Goal: Task Accomplishment & Management: Complete application form

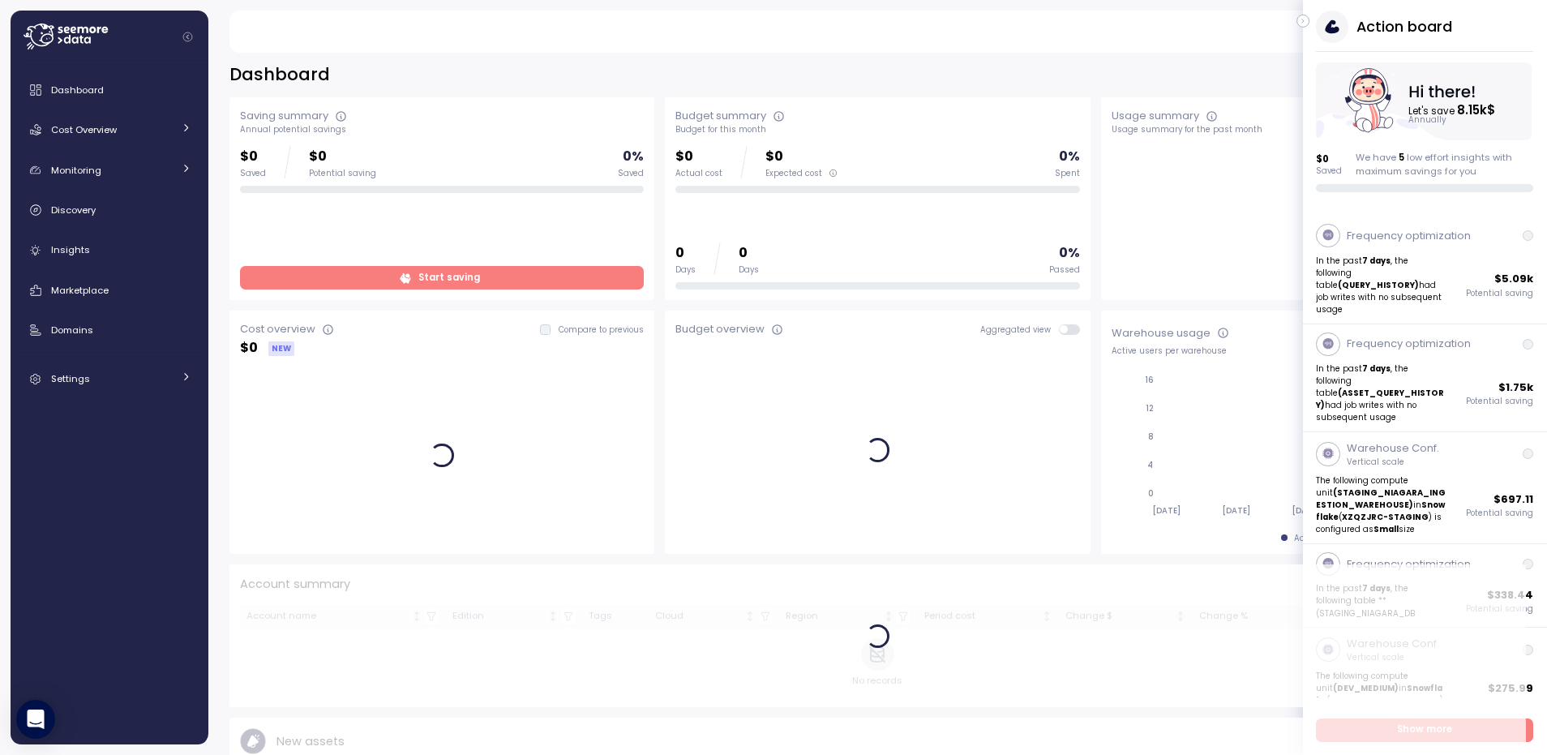
click at [1303, 19] on icon "button" at bounding box center [1303, 20] width 7 height 19
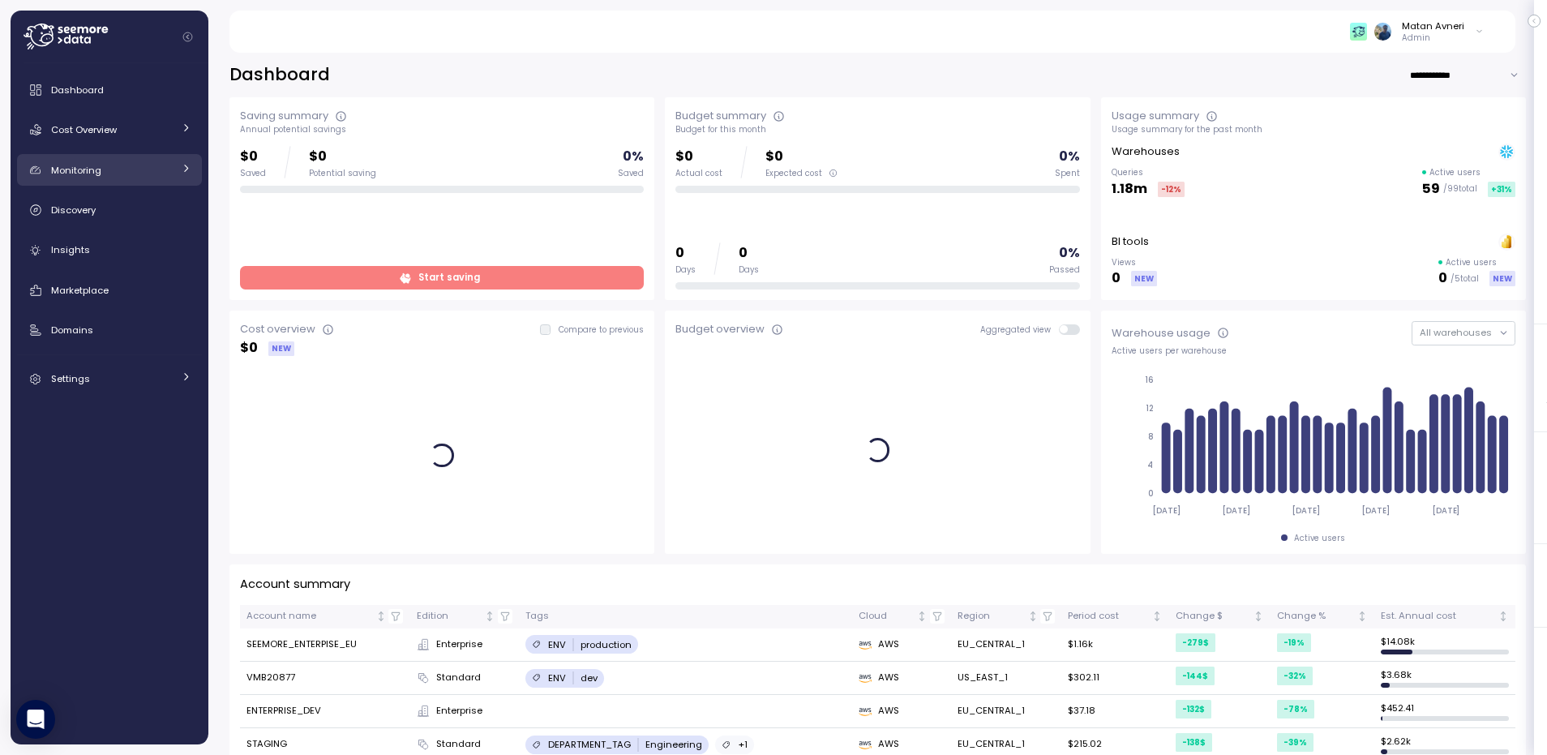
click at [93, 174] on span "Monitoring" at bounding box center [76, 170] width 50 height 13
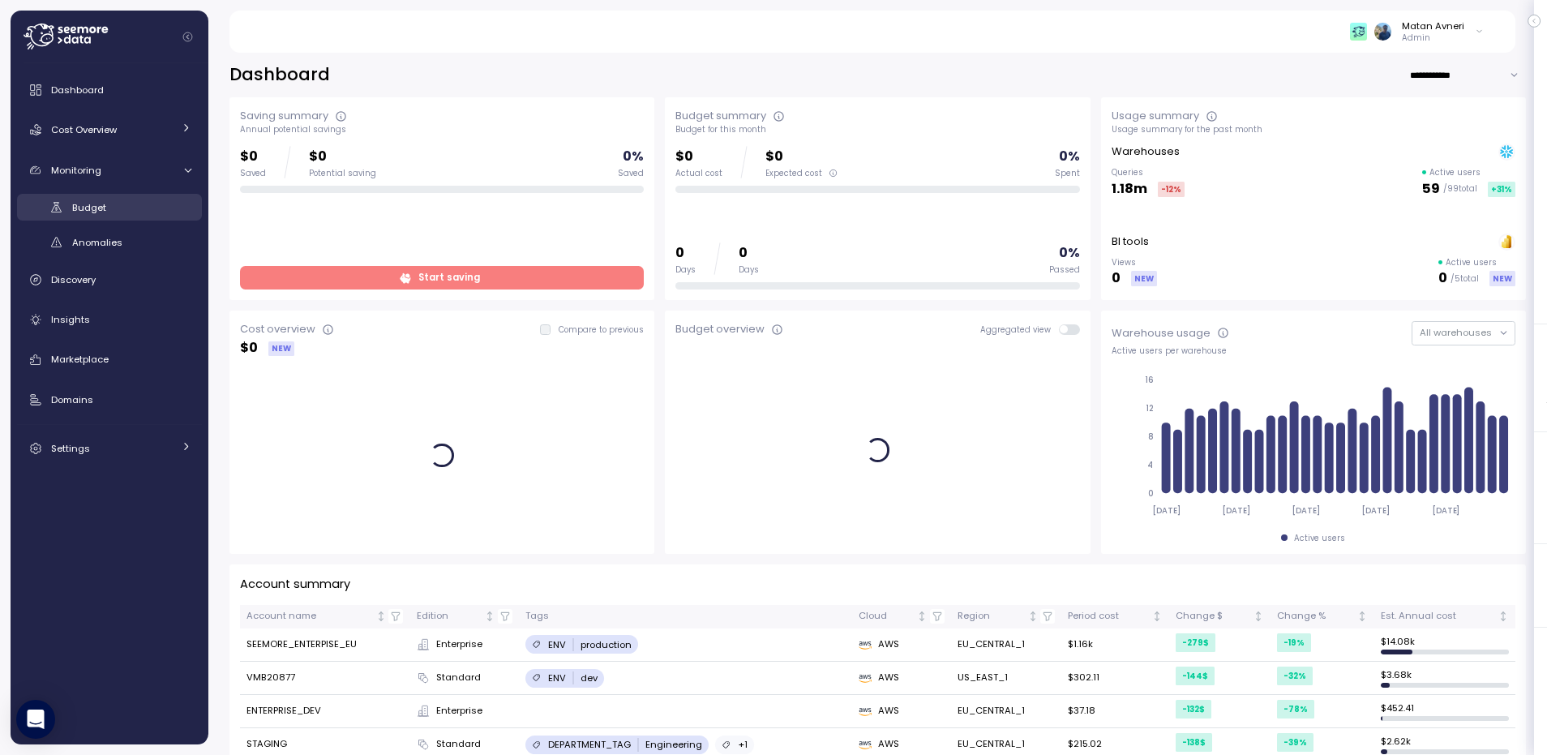
click at [92, 214] on div "Budget" at bounding box center [131, 207] width 119 height 16
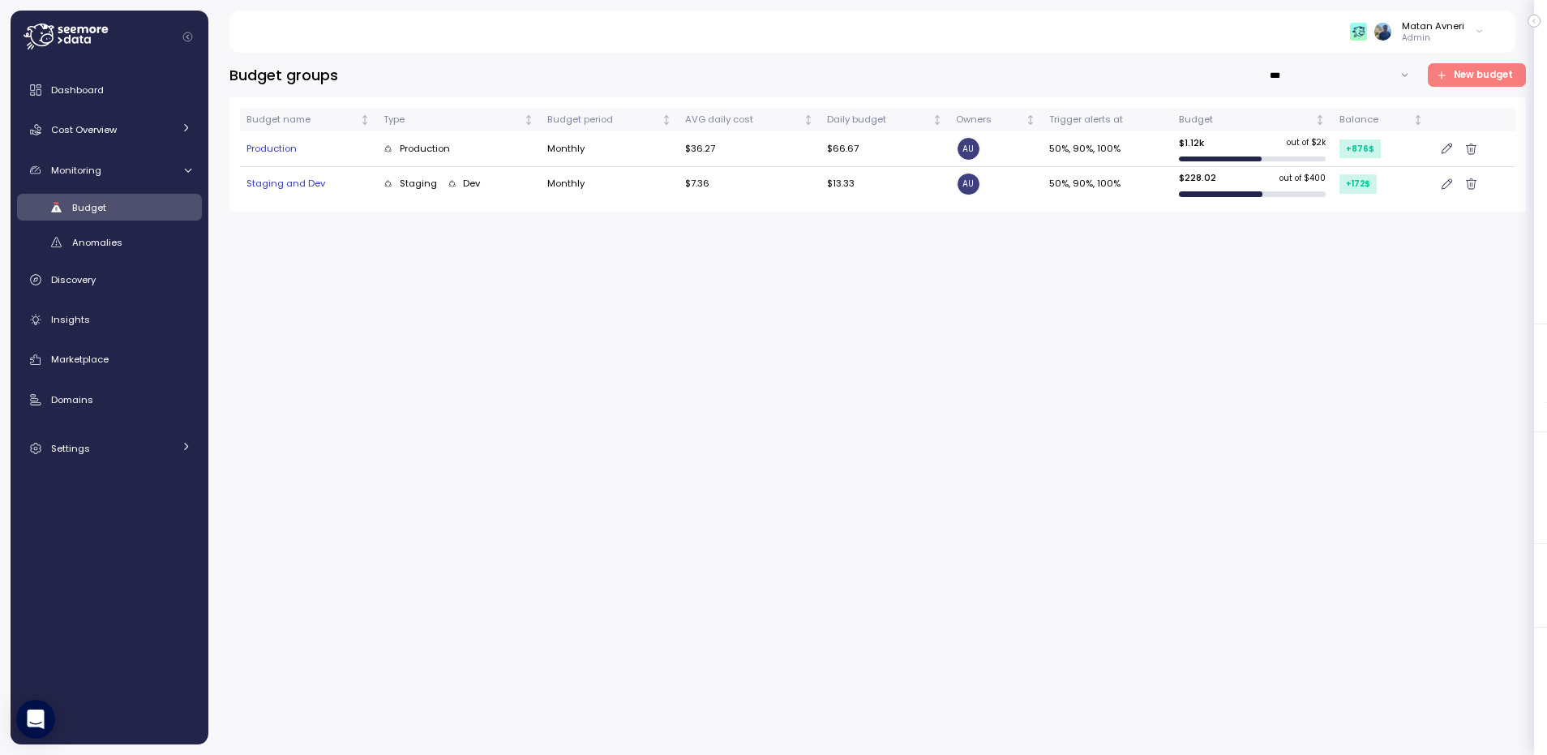
click at [1485, 71] on span "New budget" at bounding box center [1483, 75] width 59 height 22
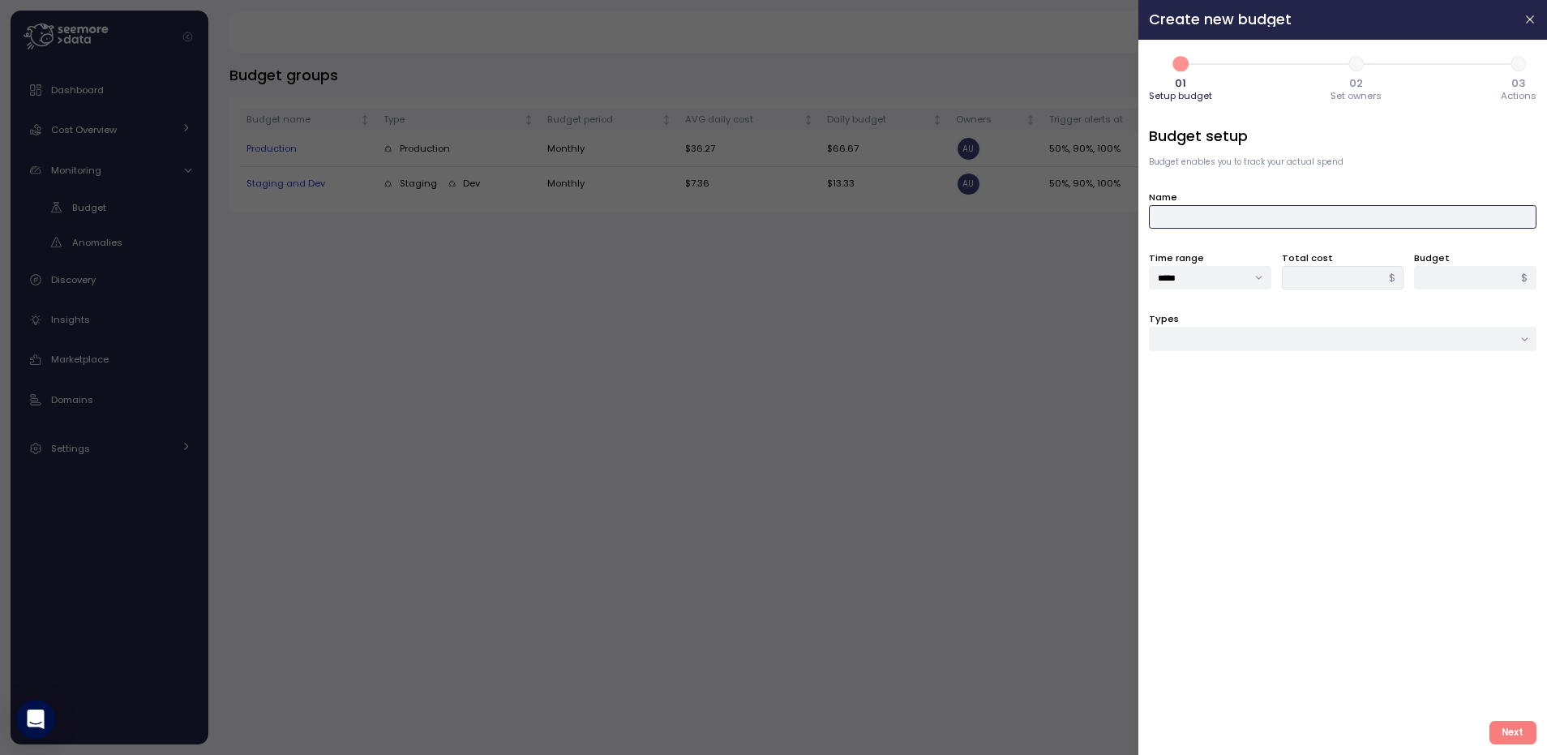
click at [1236, 208] on input "Name" at bounding box center [1343, 217] width 388 height 24
type input "****"
click at [1436, 271] on input "*" at bounding box center [1475, 278] width 122 height 24
type input "*"
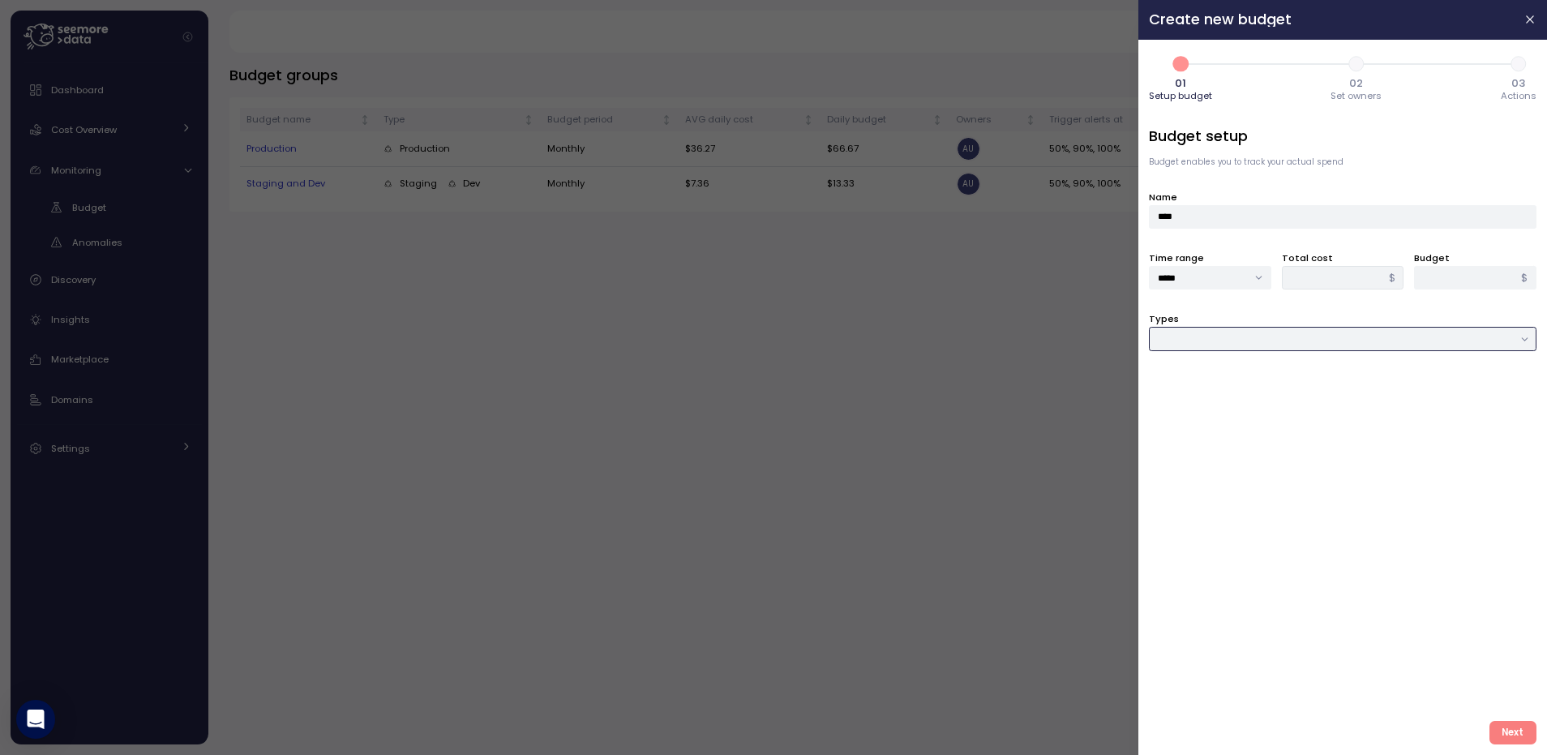
click at [1250, 348] on input "Types" at bounding box center [1343, 339] width 388 height 24
click at [1250, 371] on span "Compute unit & Database" at bounding box center [1220, 372] width 122 height 15
type input "**********"
click at [1193, 354] on div "**********" at bounding box center [1343, 417] width 388 height 582
click at [1192, 410] on div at bounding box center [1343, 400] width 388 height 24
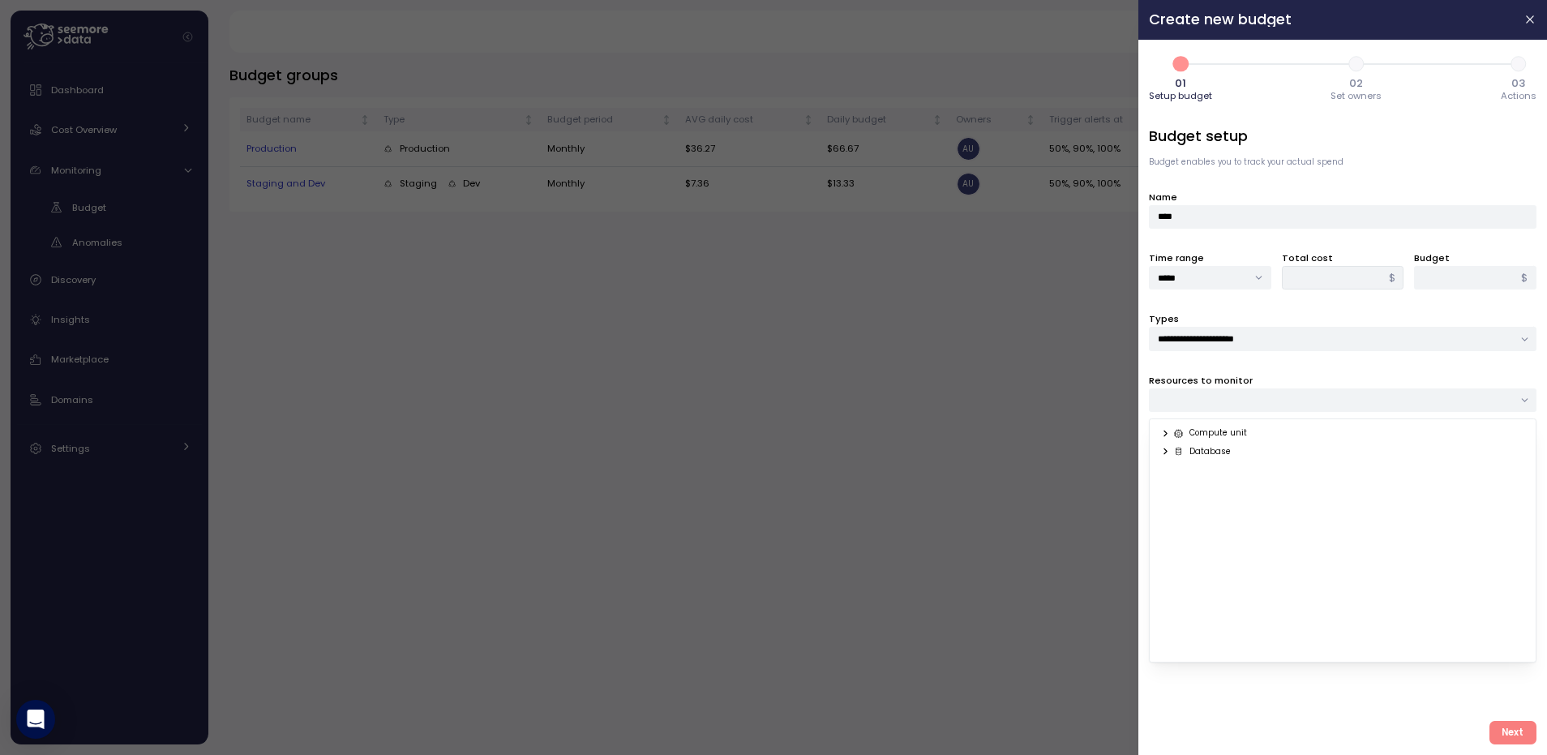
drag, startPoint x: 1190, startPoint y: 430, endPoint x: 1172, endPoint y: 434, distance: 18.1
click at [1190, 430] on div "Compute unit" at bounding box center [1211, 433] width 74 height 11
click at [1171, 435] on div "Compute unit" at bounding box center [1209, 433] width 76 height 11
click at [1168, 435] on icon at bounding box center [1165, 433] width 11 height 11
click at [1508, 734] on span "Next" at bounding box center [1512, 733] width 22 height 22
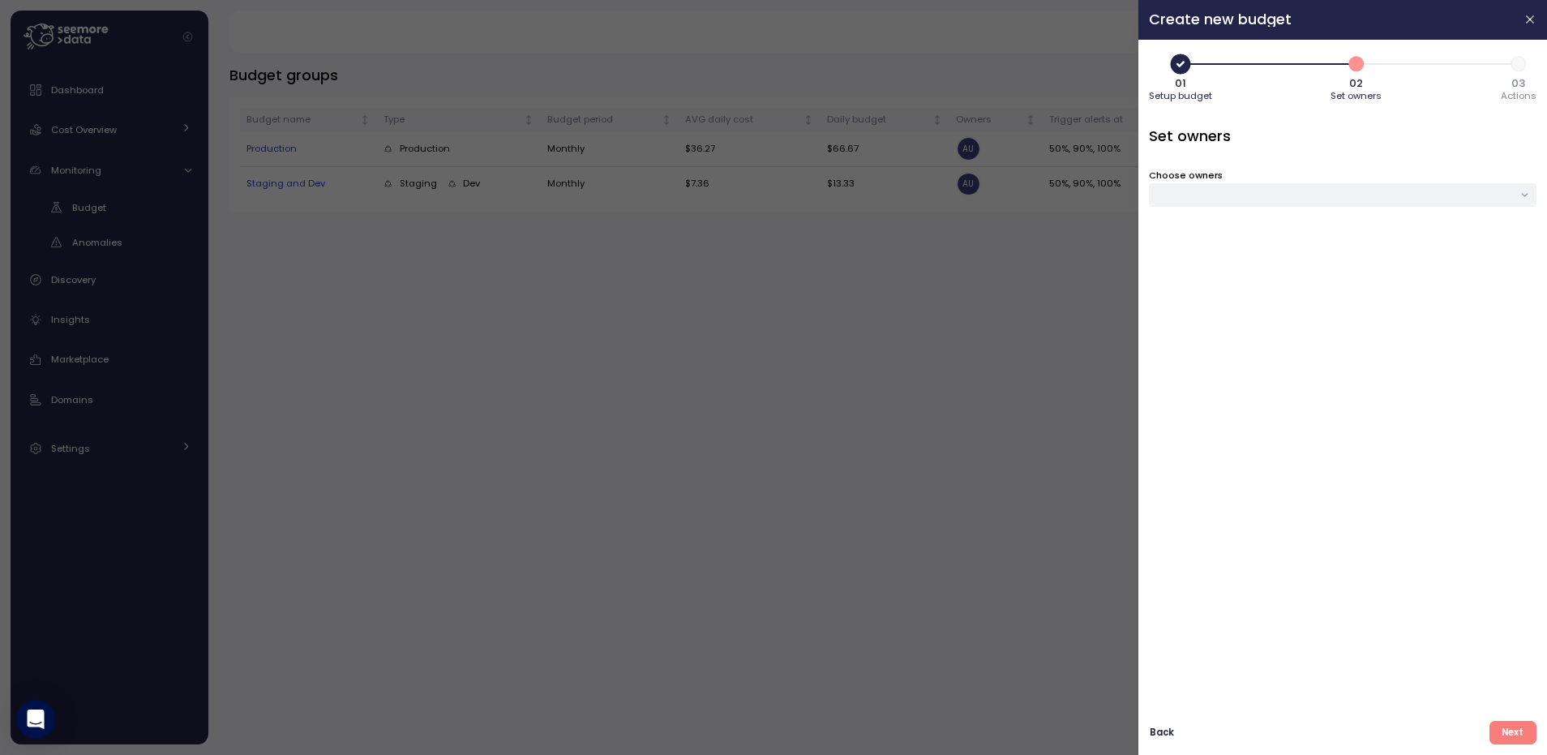
click at [1506, 734] on span "Next" at bounding box center [1512, 733] width 22 height 22
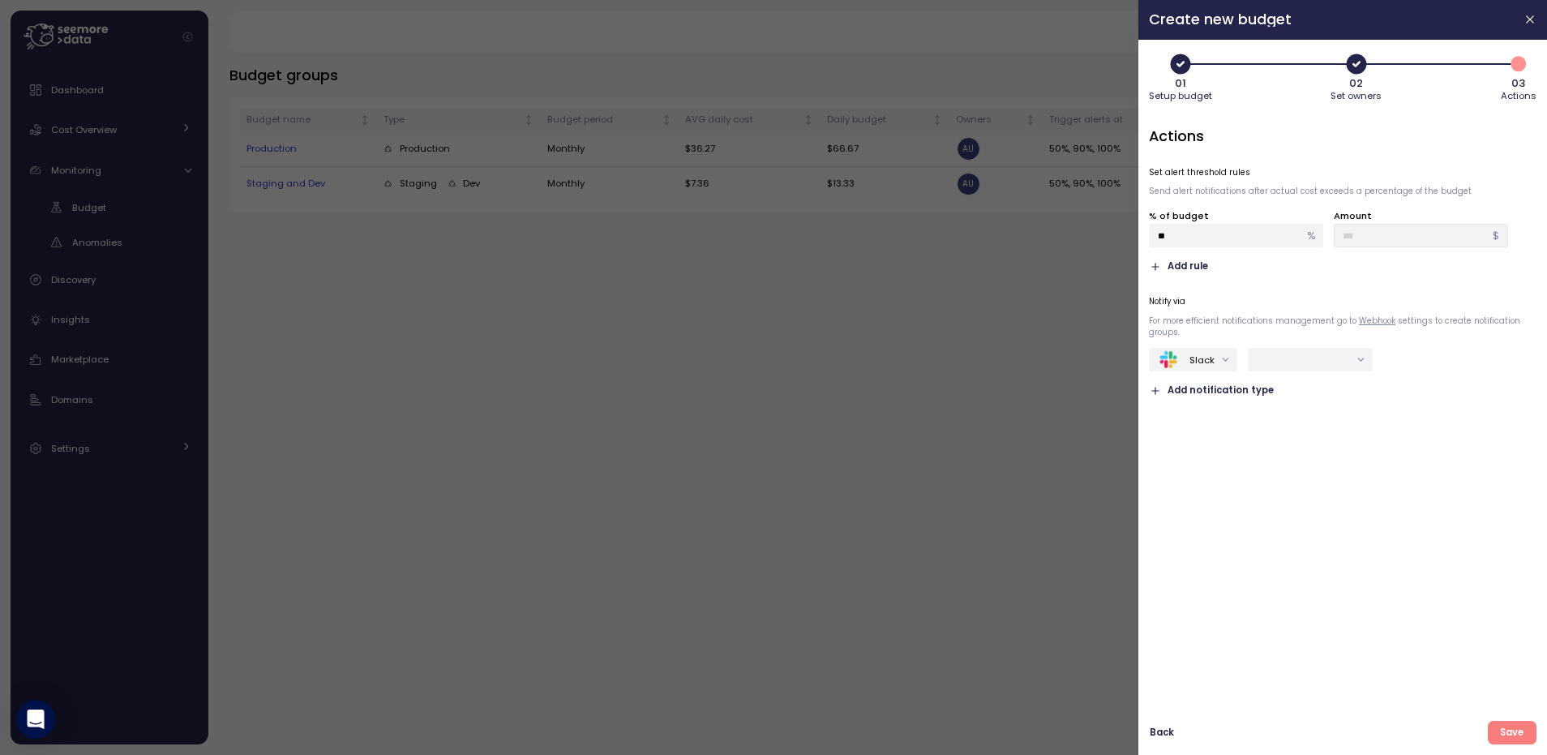
click at [1505, 734] on span "Save" at bounding box center [1512, 733] width 24 height 22
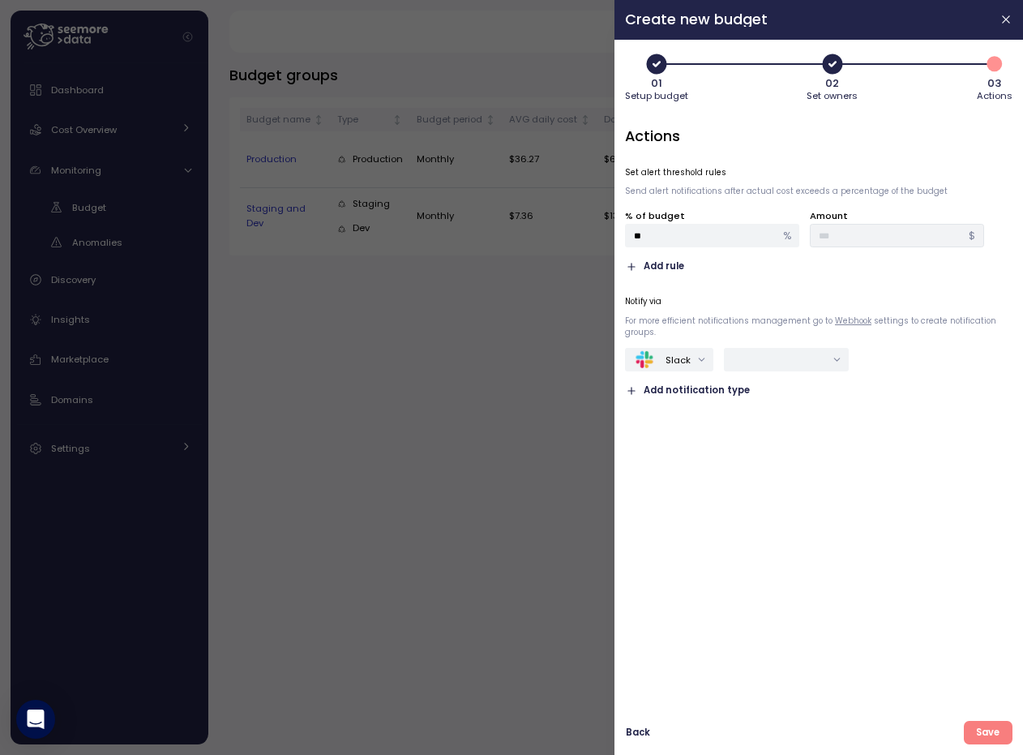
click at [979, 724] on span "Save" at bounding box center [988, 733] width 24 height 22
click at [651, 71] on icon "button" at bounding box center [657, 64] width 20 height 20
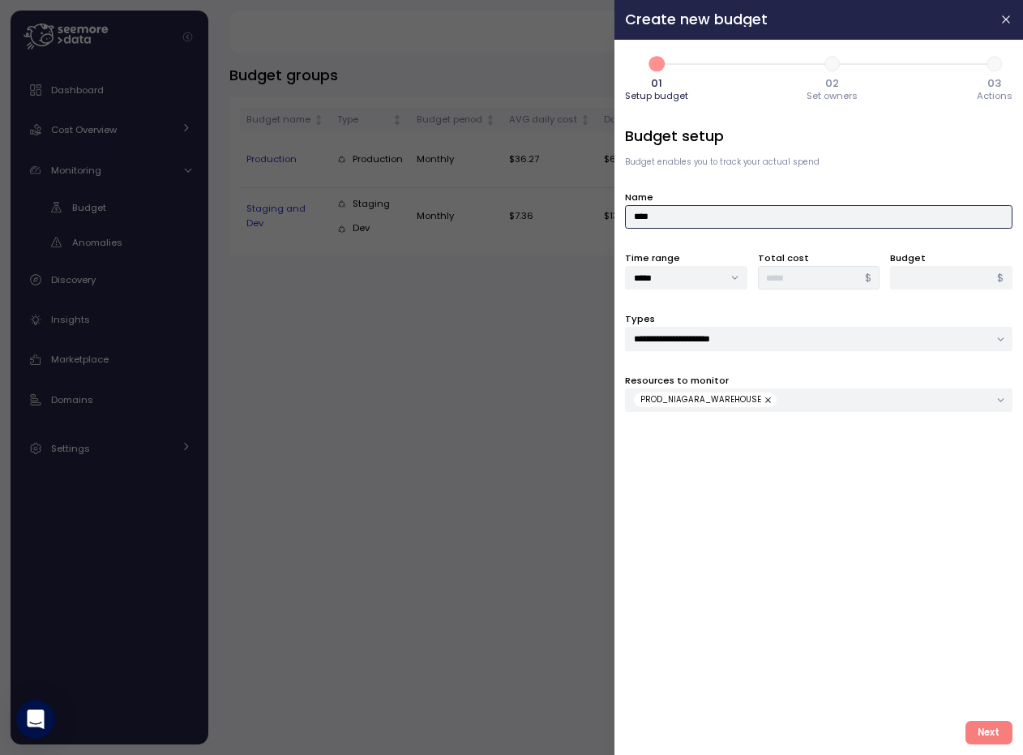
click at [716, 219] on input "****" at bounding box center [819, 217] width 388 height 24
type input "*******"
click at [987, 717] on div "Next" at bounding box center [819, 726] width 388 height 37
click at [989, 727] on span "Next" at bounding box center [989, 733] width 22 height 22
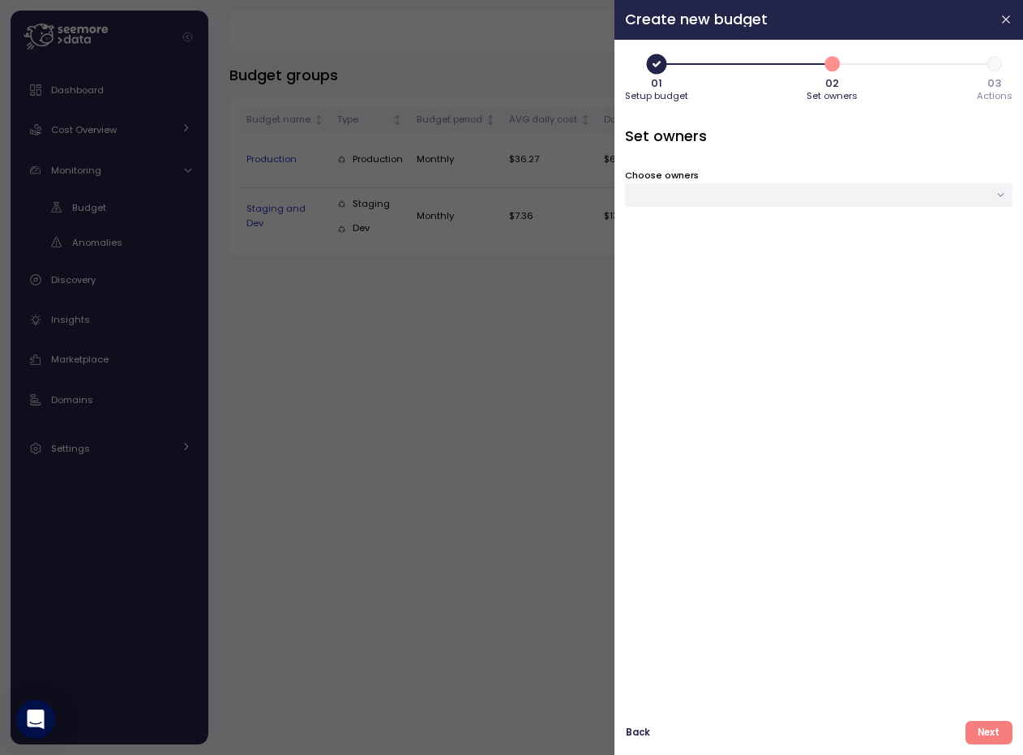
click at [990, 728] on span "Next" at bounding box center [989, 733] width 22 height 22
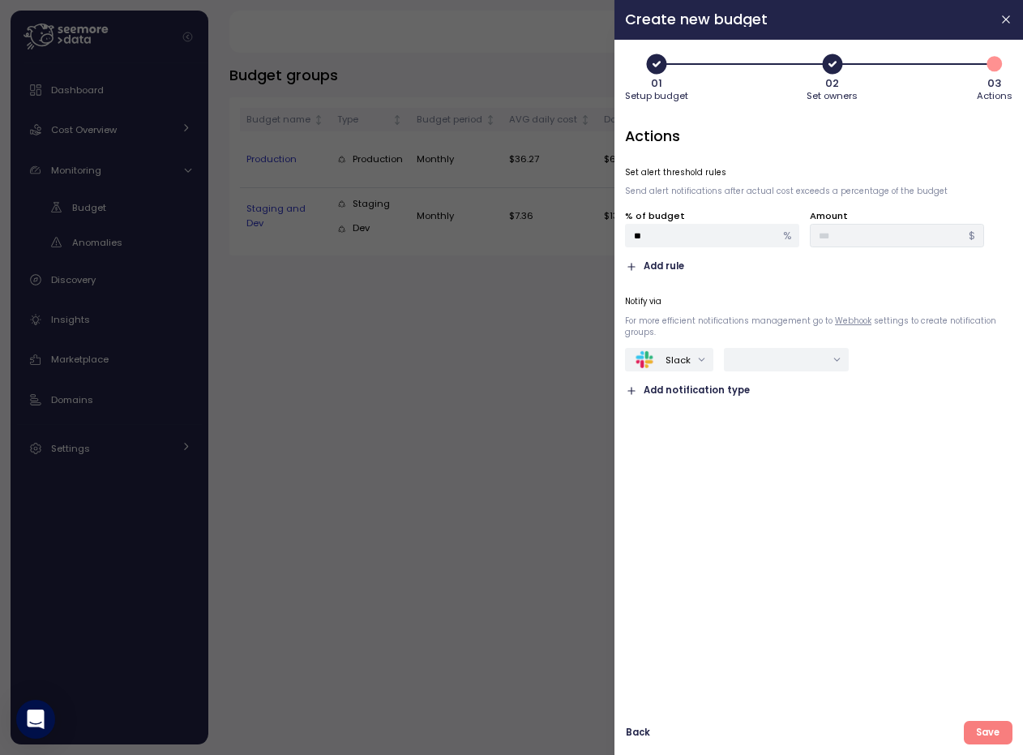
click at [990, 727] on span "Save" at bounding box center [988, 733] width 24 height 22
click at [661, 75] on icon "button" at bounding box center [657, 64] width 24 height 24
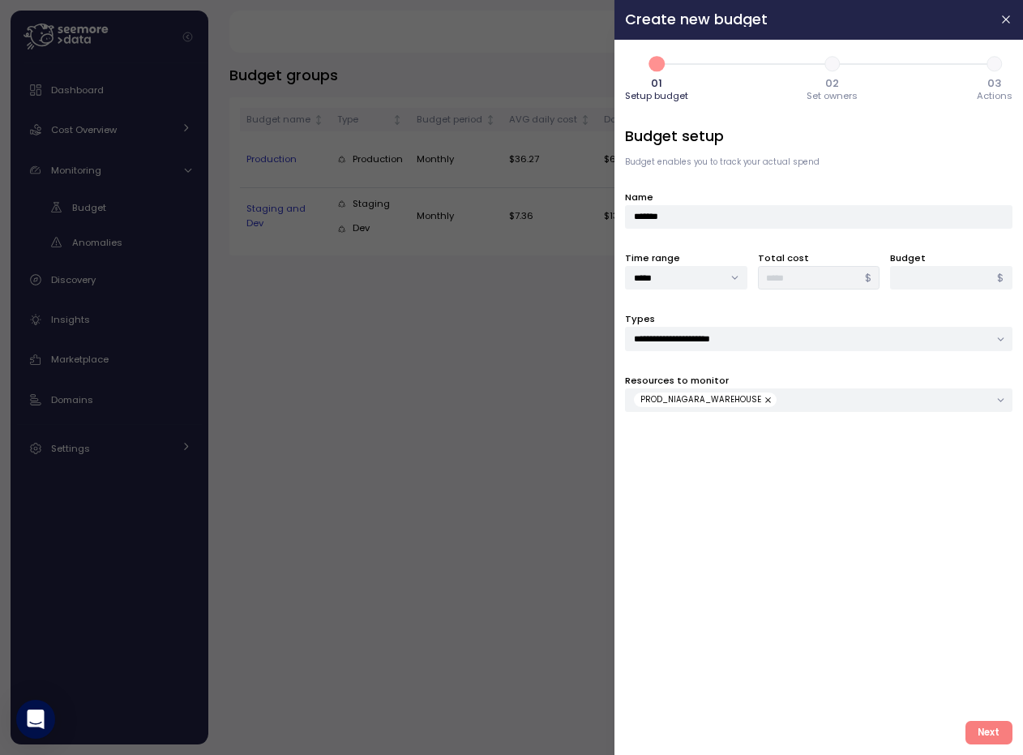
click at [444, 363] on div at bounding box center [511, 377] width 1023 height 755
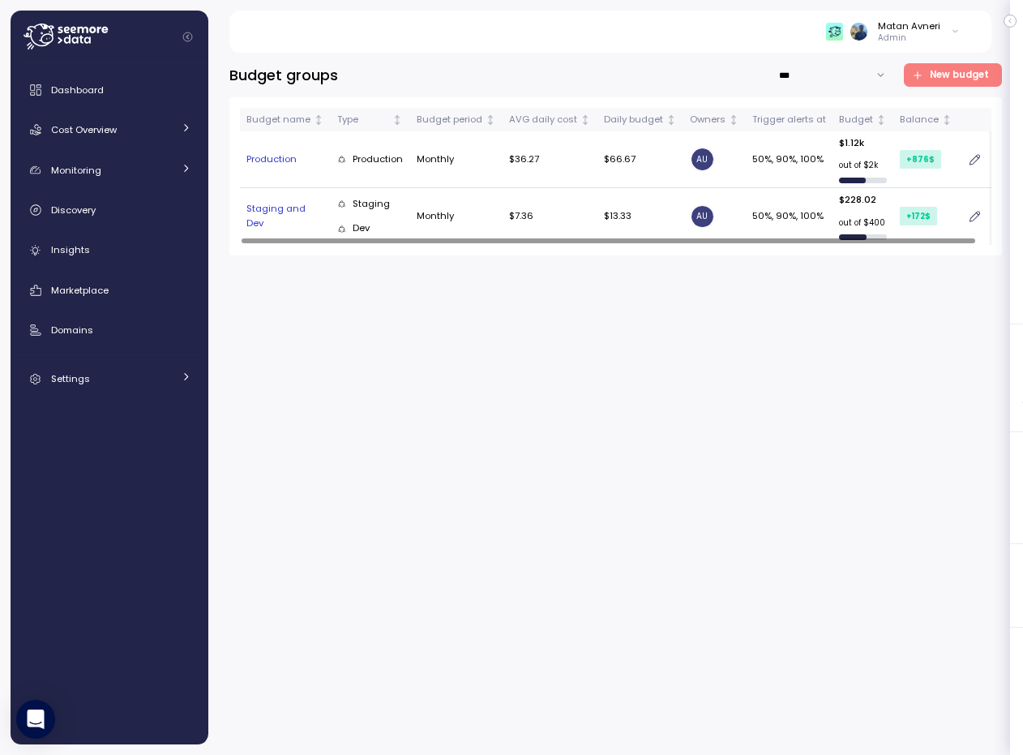
click at [846, 75] on input "***" at bounding box center [833, 75] width 122 height 24
click at [949, 74] on span "New budget" at bounding box center [959, 75] width 59 height 22
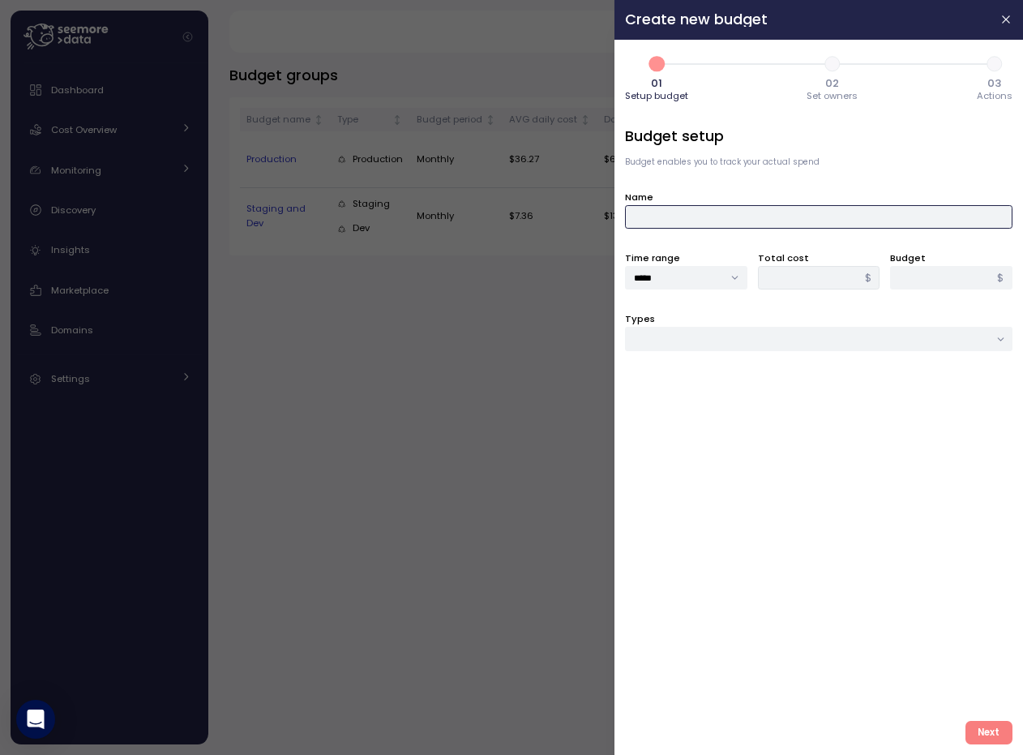
click at [700, 218] on input "Name" at bounding box center [819, 217] width 388 height 24
type input "**********"
click at [940, 276] on input "*" at bounding box center [951, 278] width 122 height 24
type input "**"
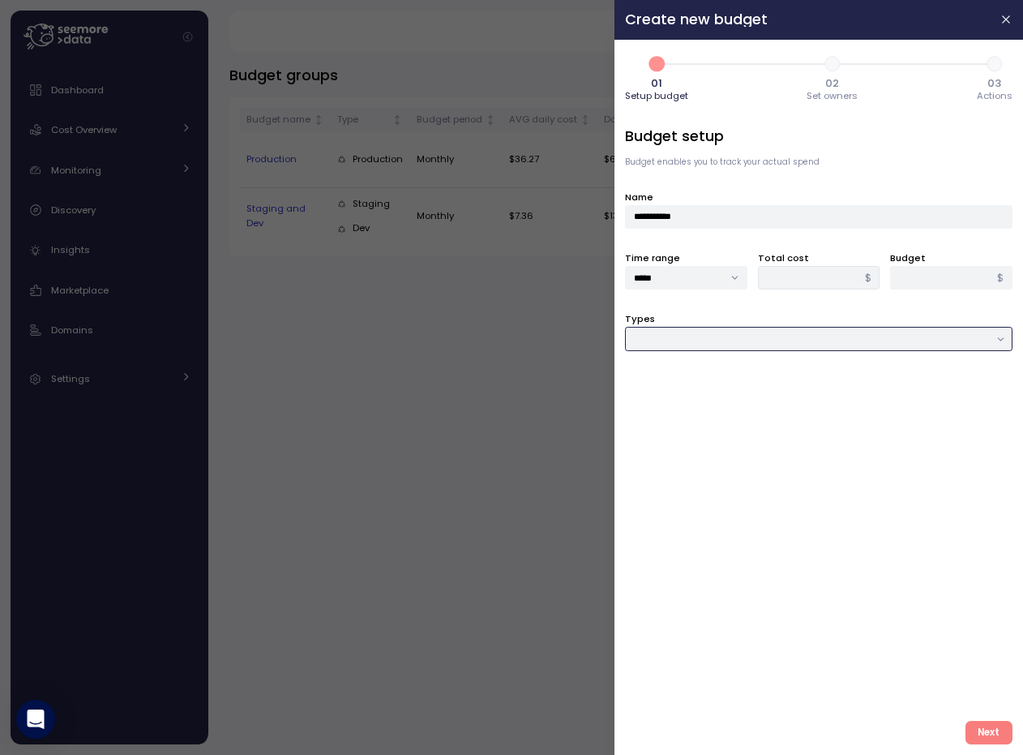
click at [835, 340] on input "Types" at bounding box center [819, 339] width 388 height 24
click at [738, 370] on span "Compute unit & Database" at bounding box center [697, 372] width 122 height 15
type input "**********"
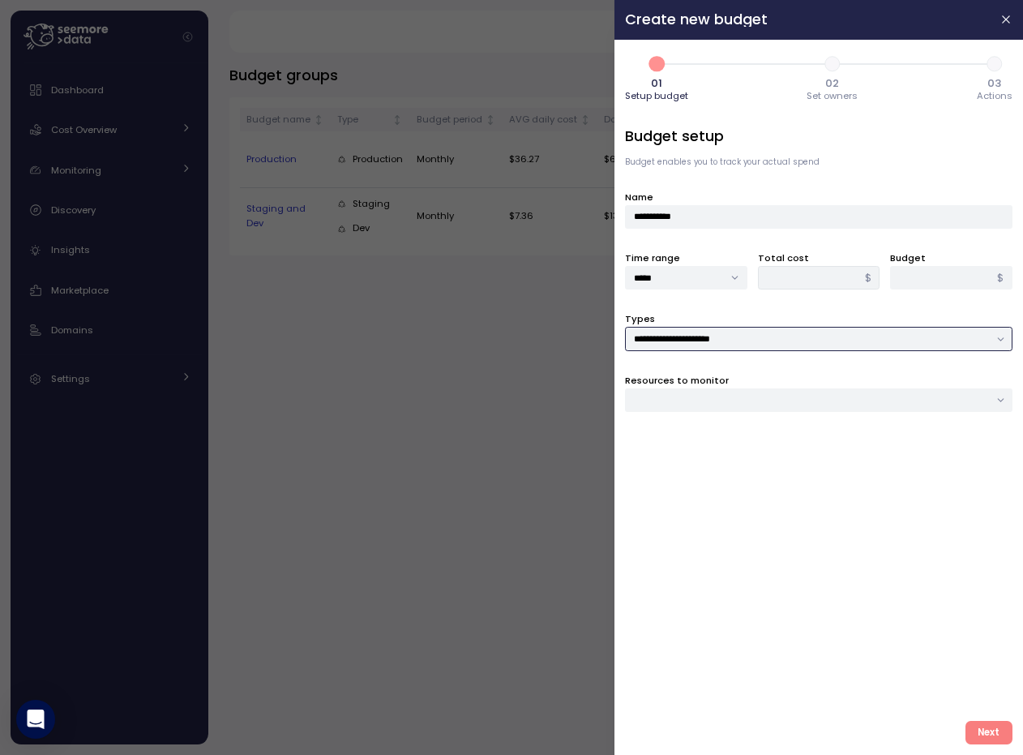
click at [710, 405] on div at bounding box center [819, 400] width 388 height 24
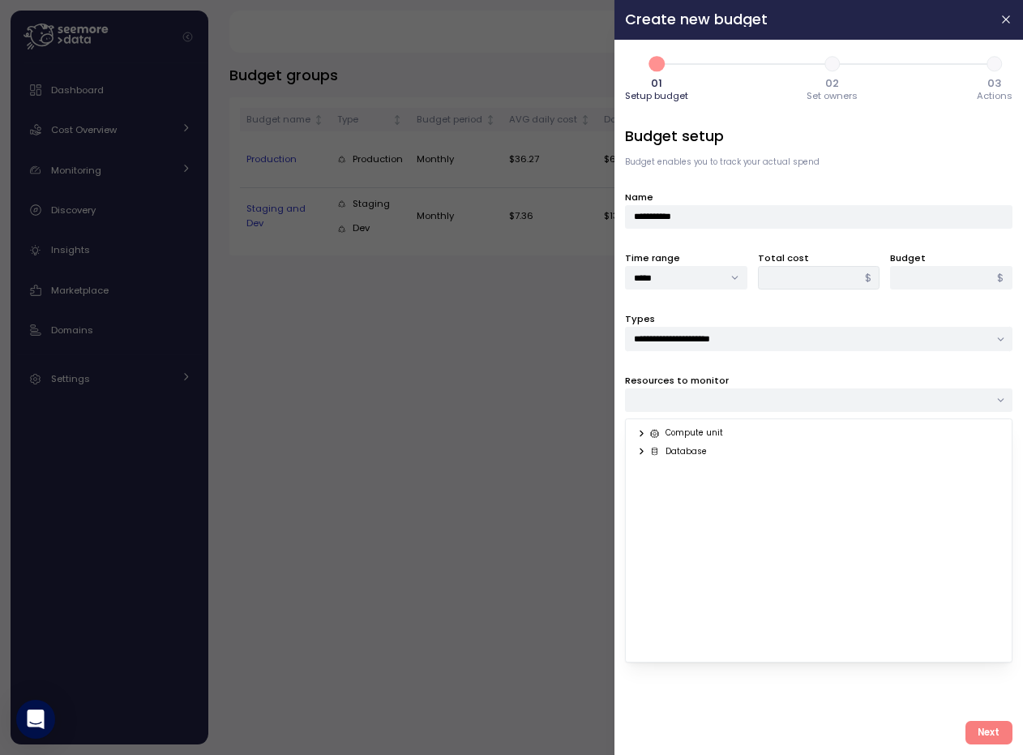
click at [681, 437] on div "Compute unit" at bounding box center [687, 433] width 74 height 11
click at [626, 430] on div "Compute unit Database" at bounding box center [819, 540] width 388 height 244
click at [642, 433] on icon at bounding box center [641, 433] width 2 height 6
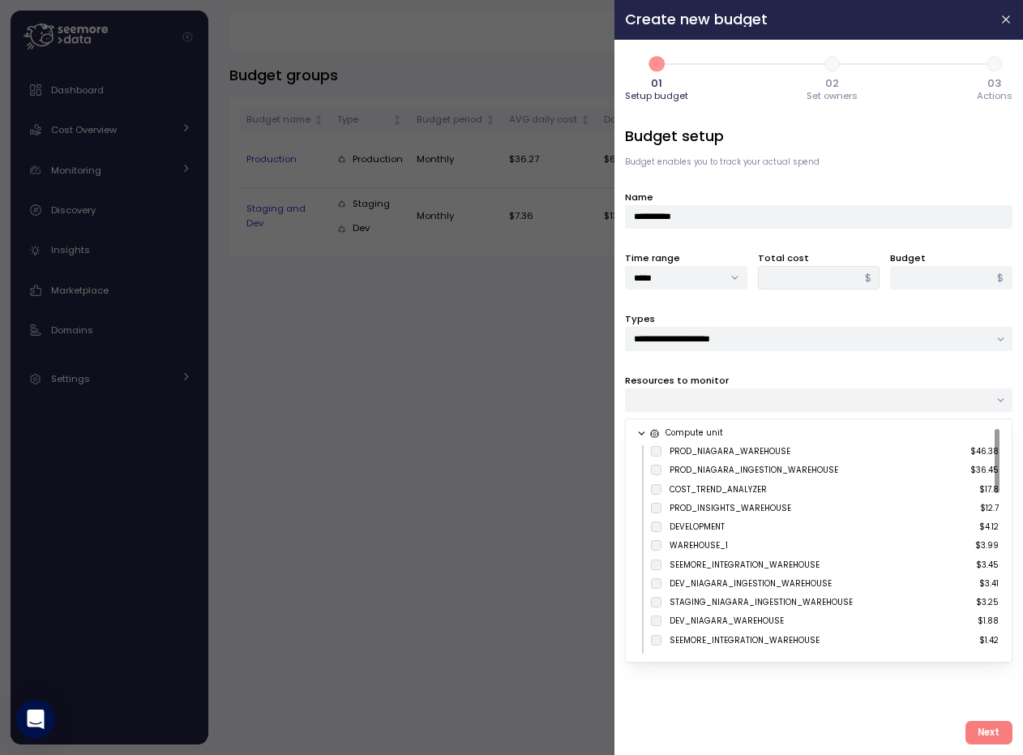
click at [664, 451] on label "PROD_NIAGARA_WAREHOUSE $46.38" at bounding box center [830, 451] width 336 height 12
type input "*****"
click at [990, 723] on span "Next" at bounding box center [989, 733] width 22 height 22
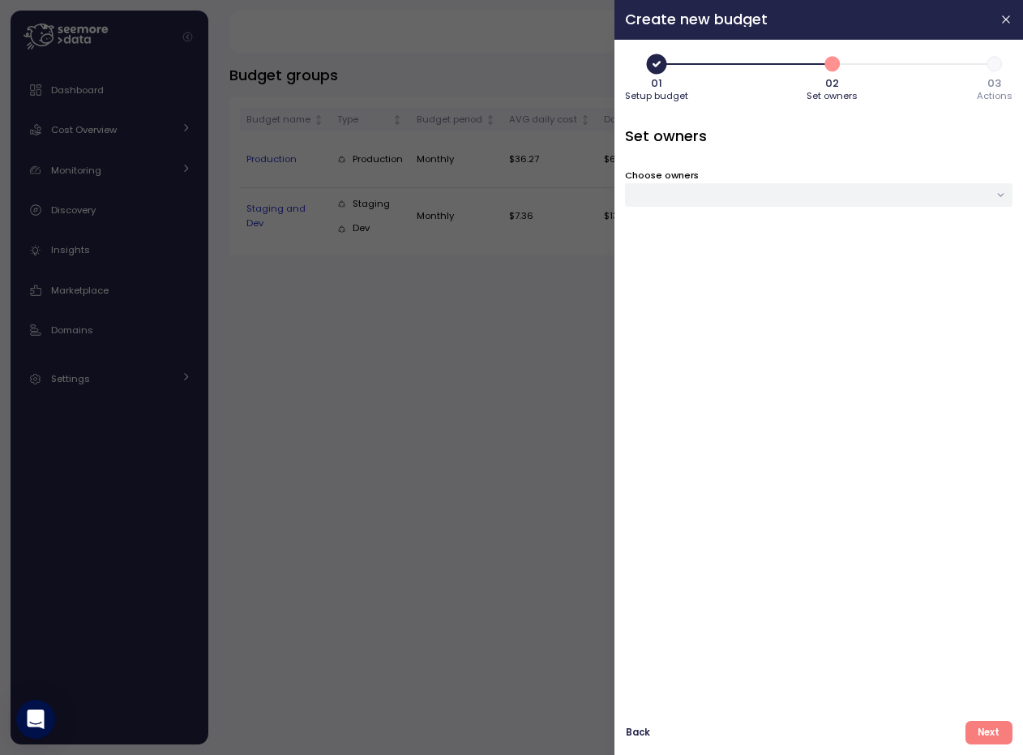
click at [990, 723] on span "Next" at bounding box center [989, 733] width 22 height 22
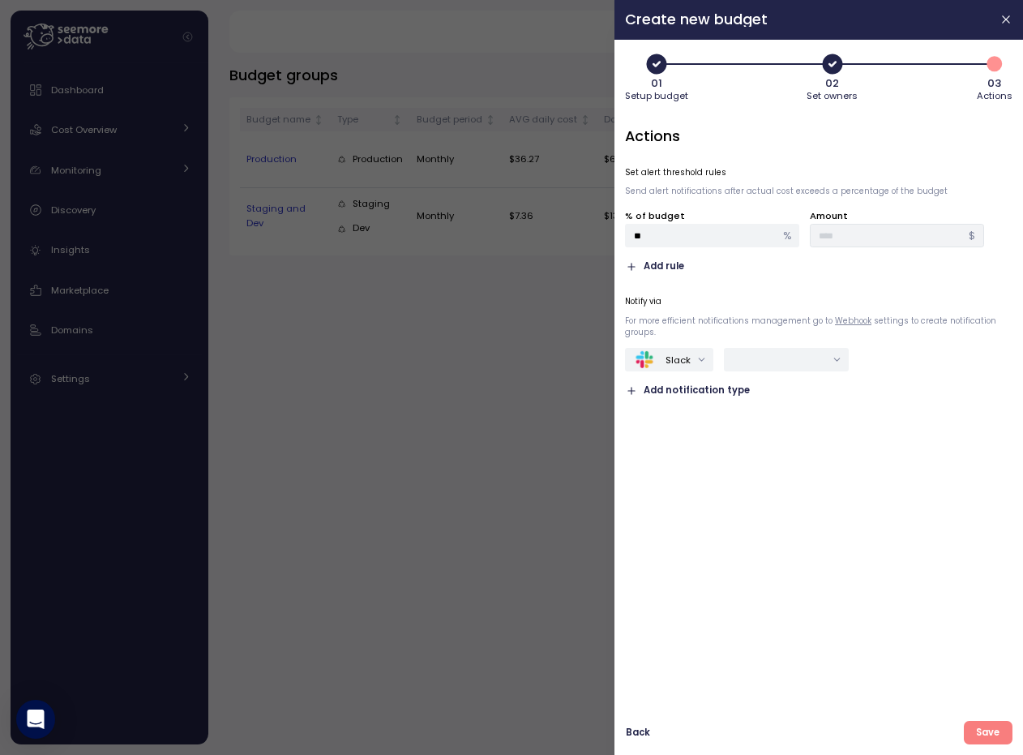
click at [990, 723] on span "Save" at bounding box center [988, 733] width 24 height 22
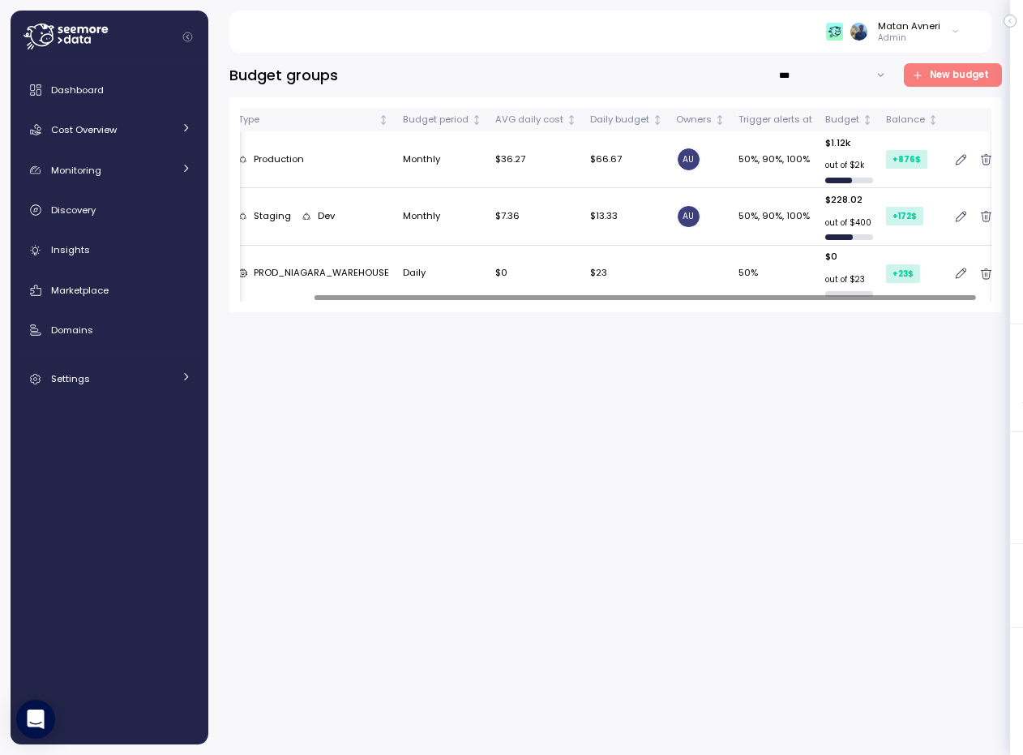
scroll to position [0, 100]
click at [980, 276] on icon "button" at bounding box center [985, 274] width 11 height 14
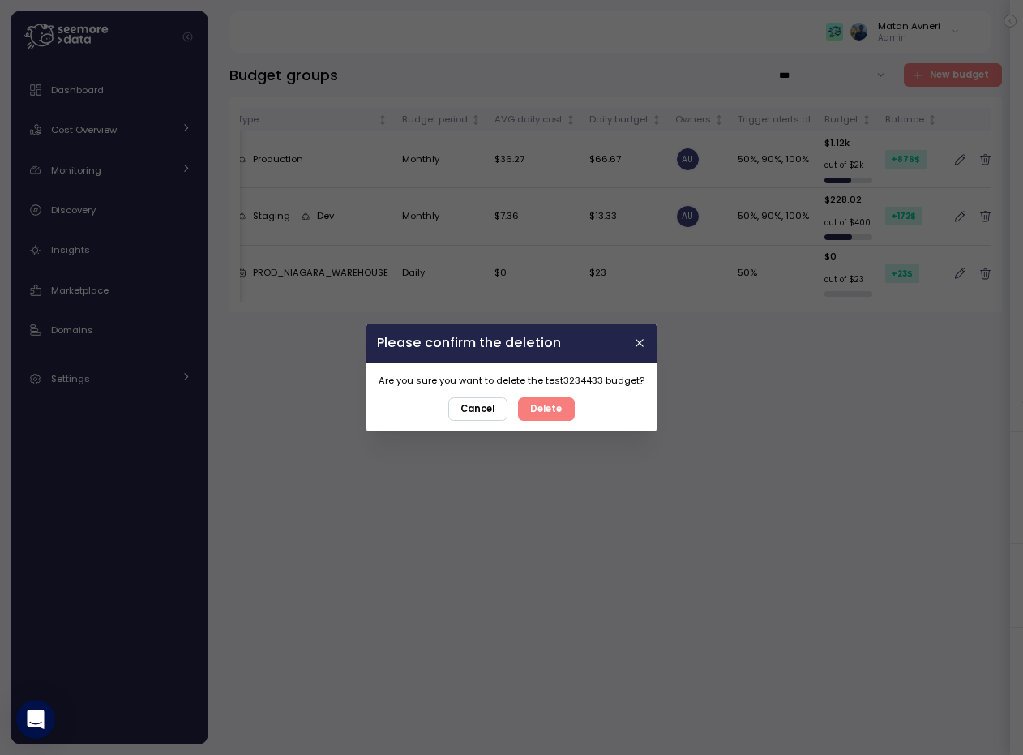
click at [558, 405] on span "Delete" at bounding box center [547, 409] width 32 height 22
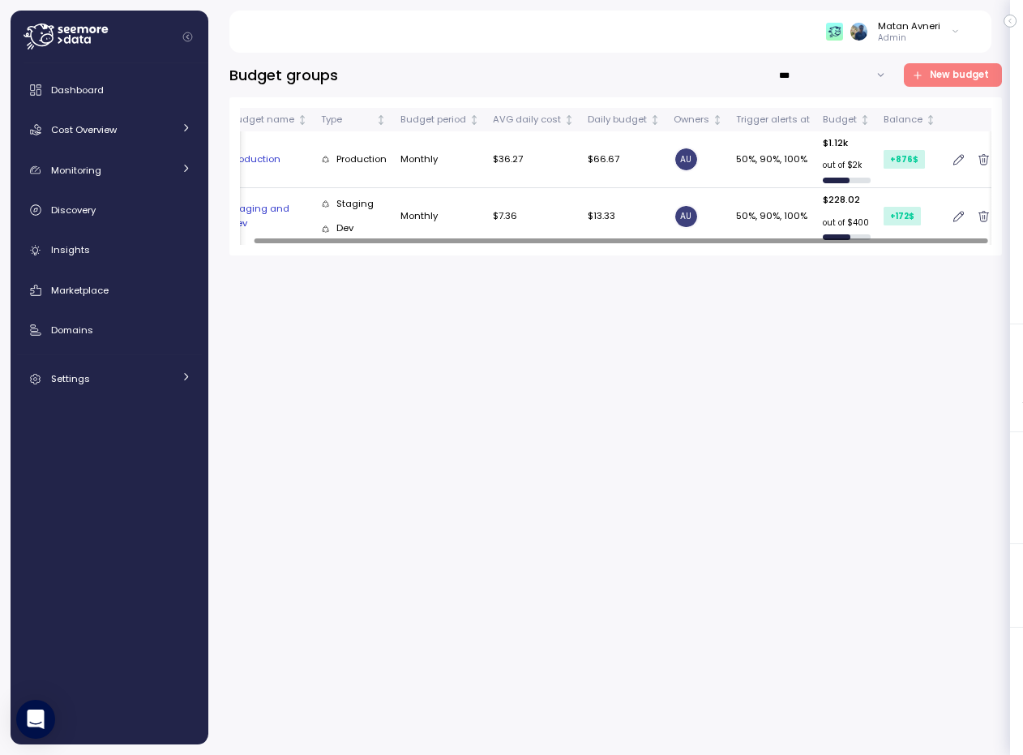
scroll to position [0, 0]
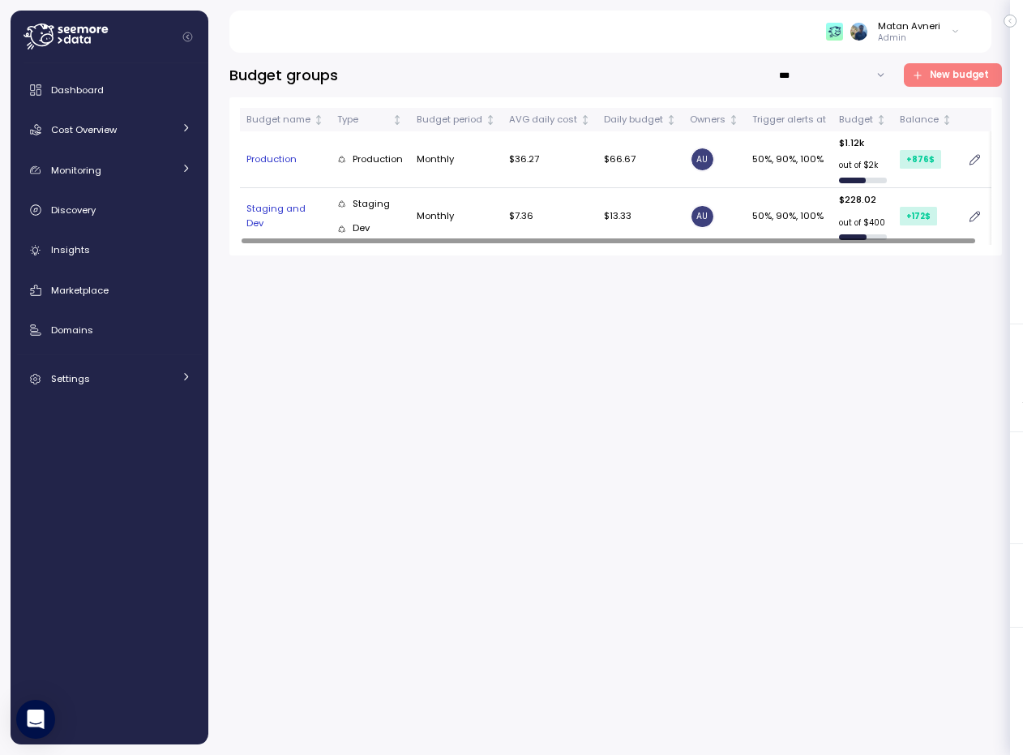
click at [802, 76] on input "***" at bounding box center [833, 75] width 122 height 24
click at [811, 129] on div "Daily" at bounding box center [834, 130] width 115 height 22
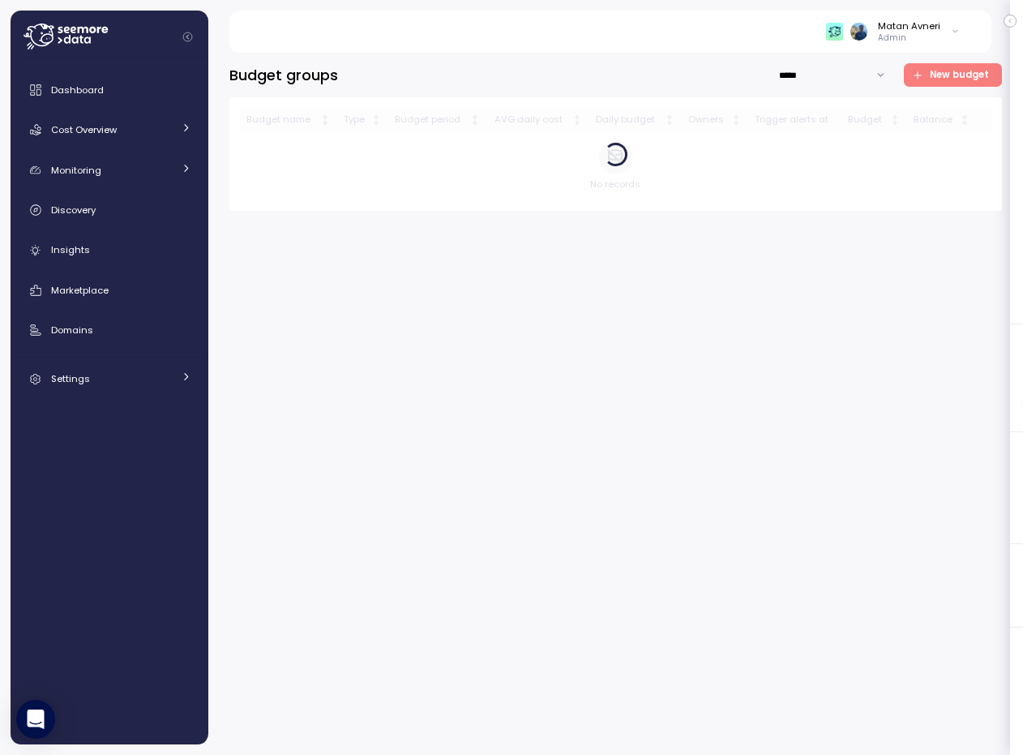
click at [813, 86] on input "*****" at bounding box center [833, 75] width 122 height 24
click at [815, 161] on div "Weekly" at bounding box center [834, 152] width 115 height 22
click at [812, 75] on input "******" at bounding box center [833, 75] width 122 height 24
click at [802, 109] on div "All" at bounding box center [834, 108] width 115 height 22
type input "***"
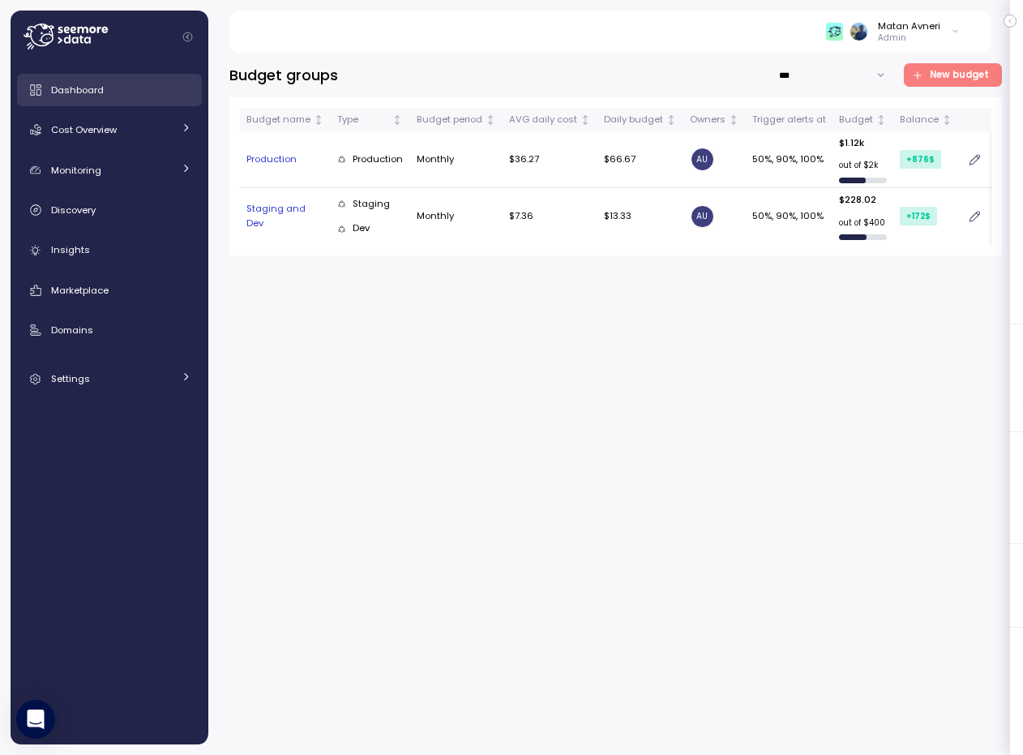
click at [98, 79] on link "Dashboard" at bounding box center [109, 90] width 185 height 32
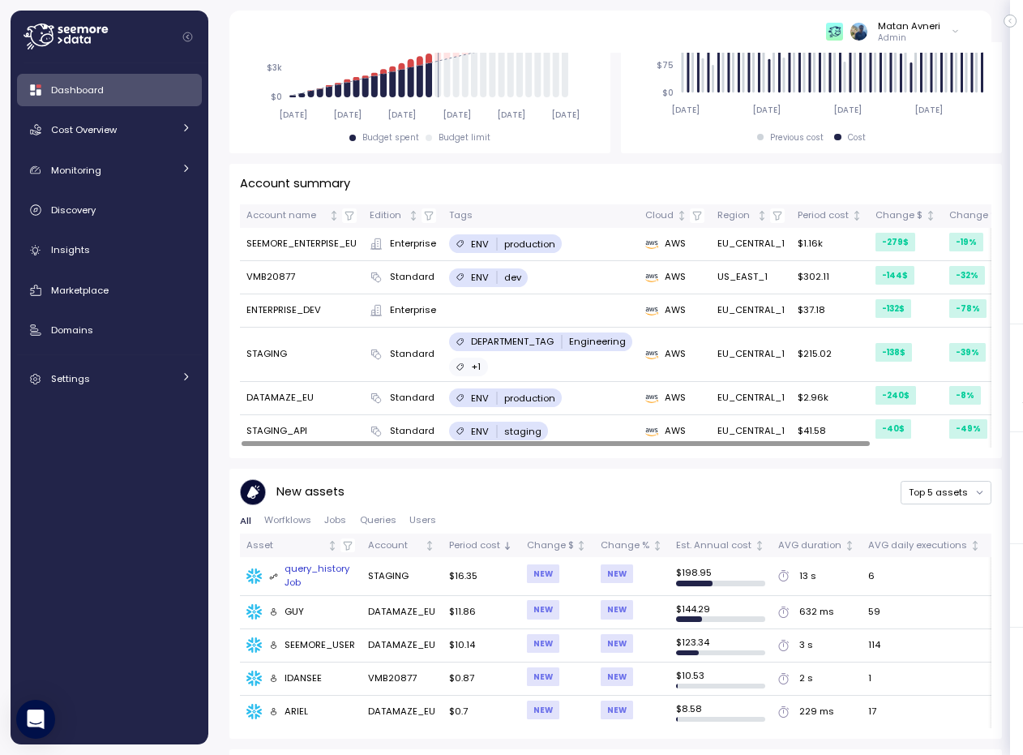
scroll to position [0, 128]
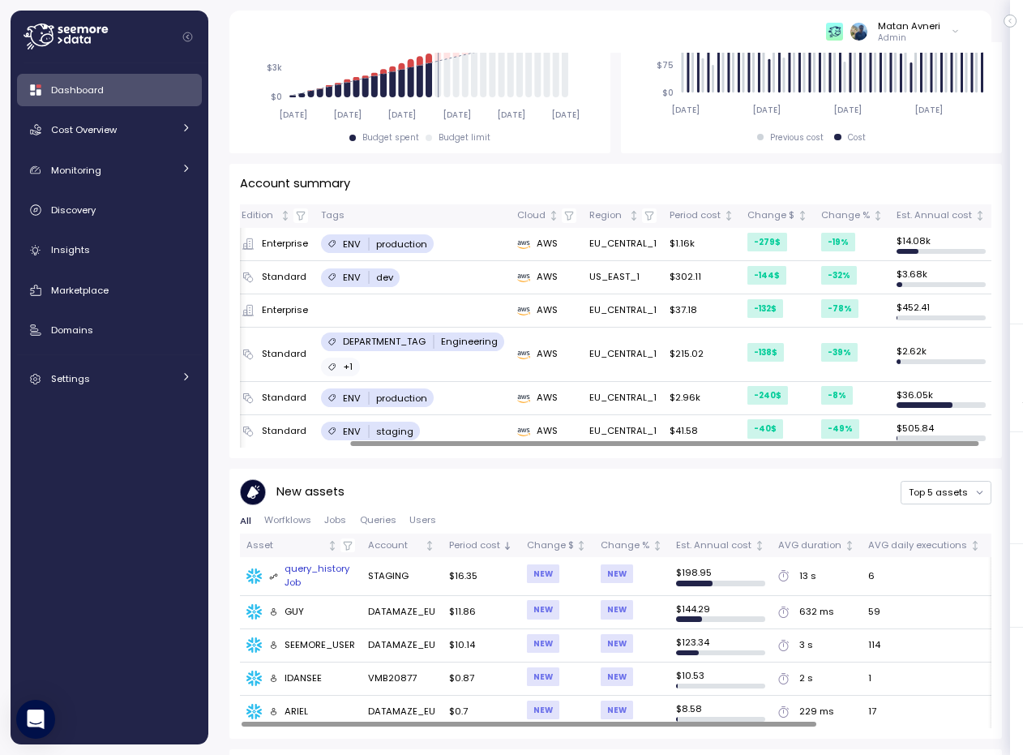
click at [114, 147] on div "Dashboard Cost Overview Compute Workloads Storage Cloud Services Clustering col…" at bounding box center [109, 234] width 185 height 321
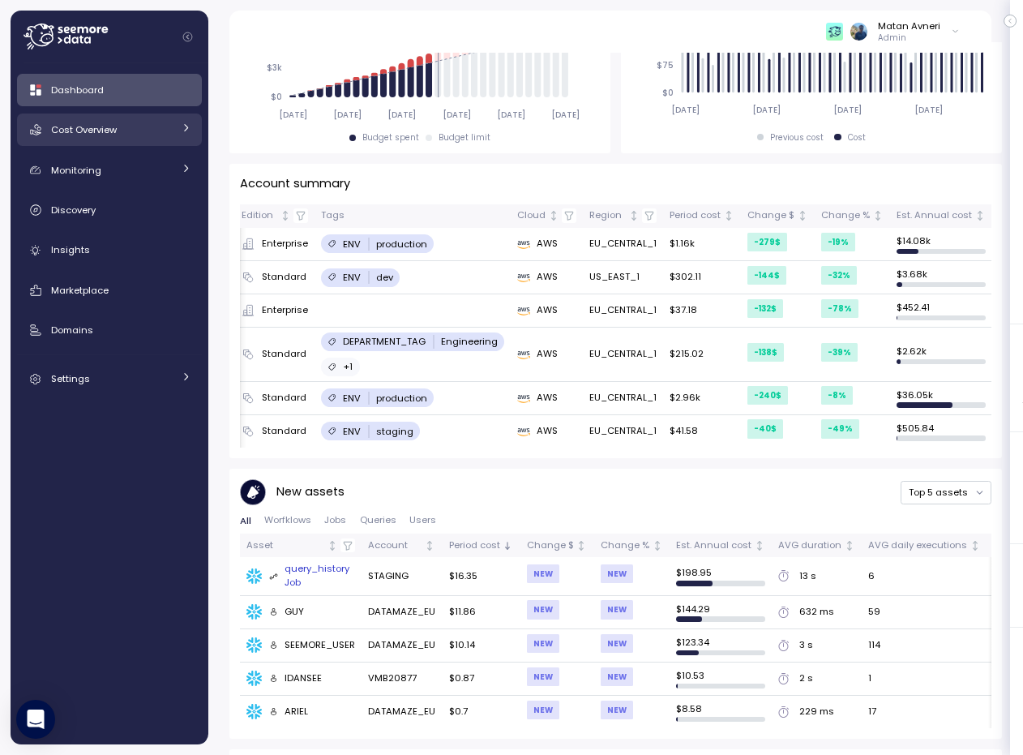
click at [114, 140] on link "Cost Overview" at bounding box center [109, 129] width 185 height 32
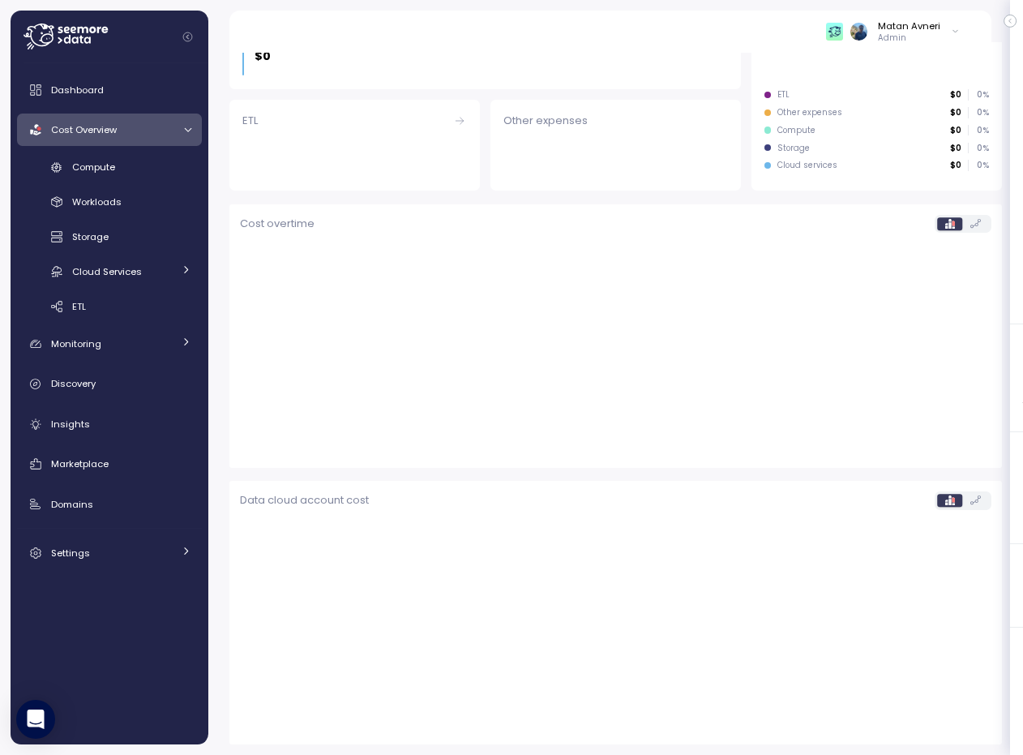
scroll to position [402, 0]
click at [90, 352] on link "Monitoring" at bounding box center [109, 344] width 185 height 32
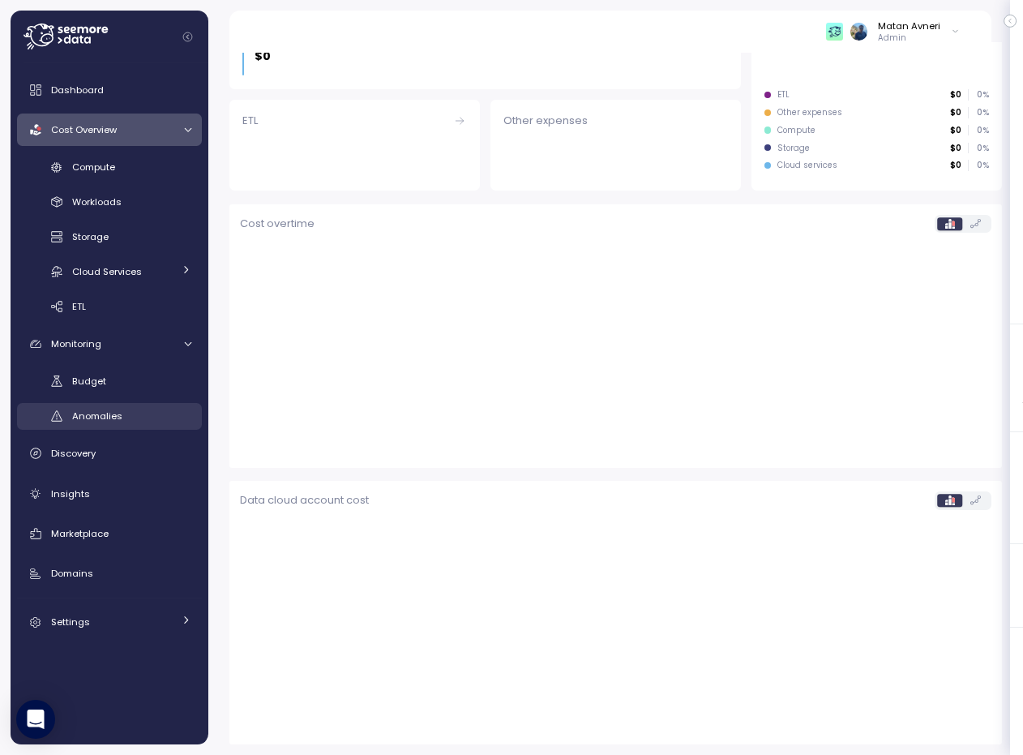
click at [95, 410] on span "Anomalies" at bounding box center [97, 415] width 50 height 13
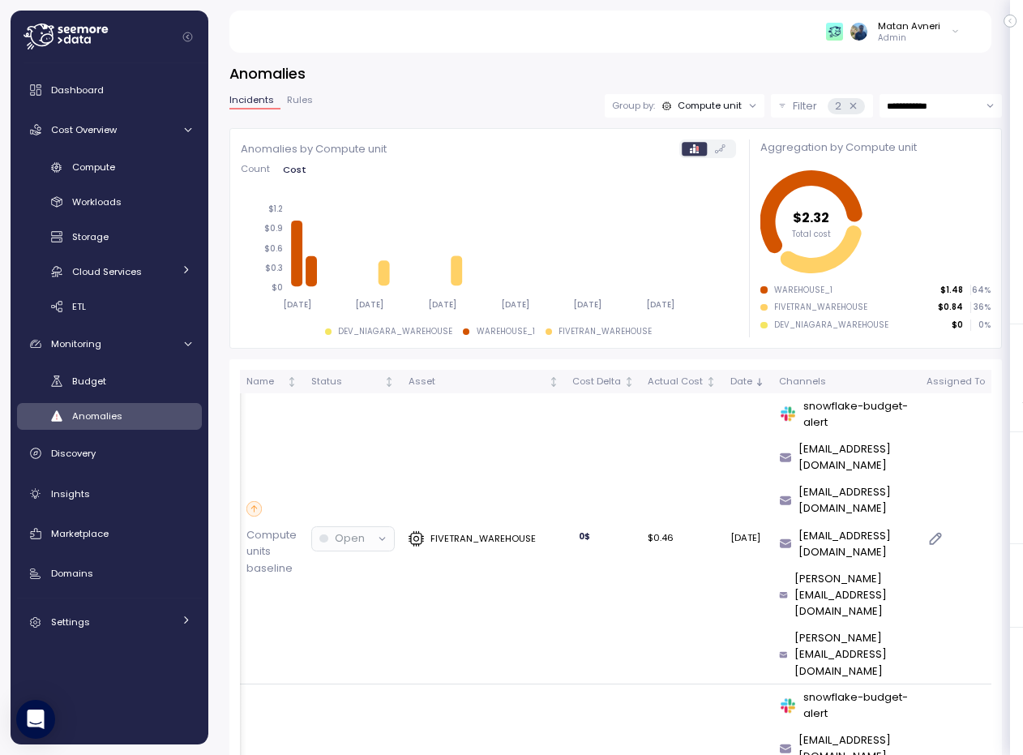
click at [708, 105] on div "Compute unit" at bounding box center [710, 105] width 64 height 13
click at [684, 147] on p "Account" at bounding box center [674, 141] width 40 height 13
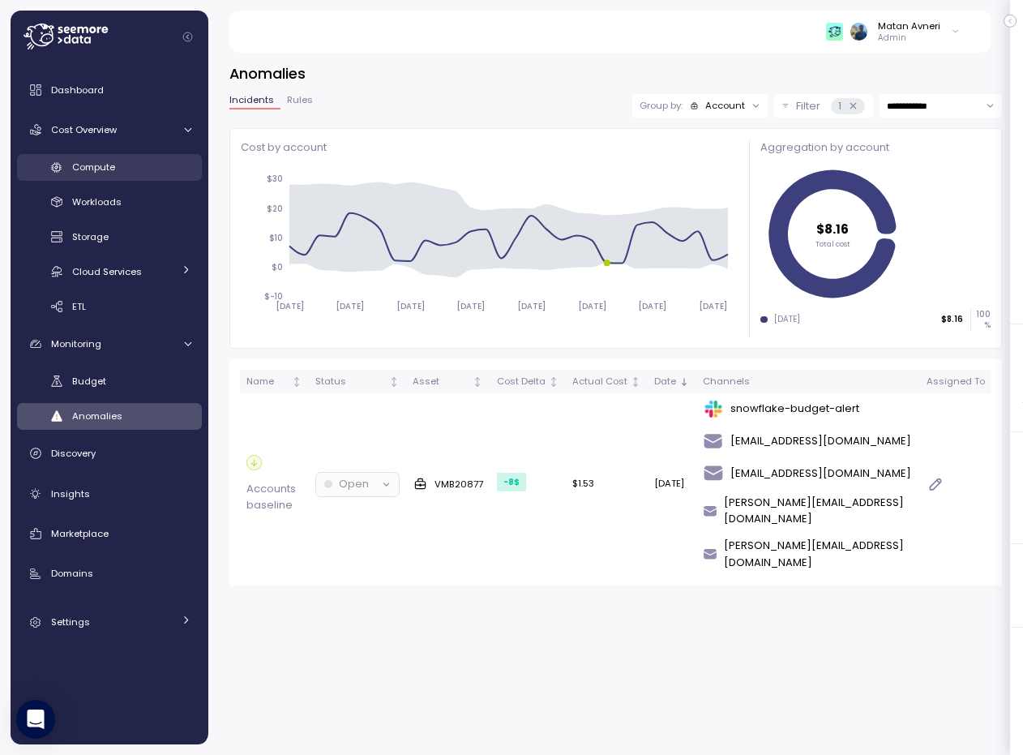
click at [124, 166] on div "Compute" at bounding box center [131, 167] width 119 height 16
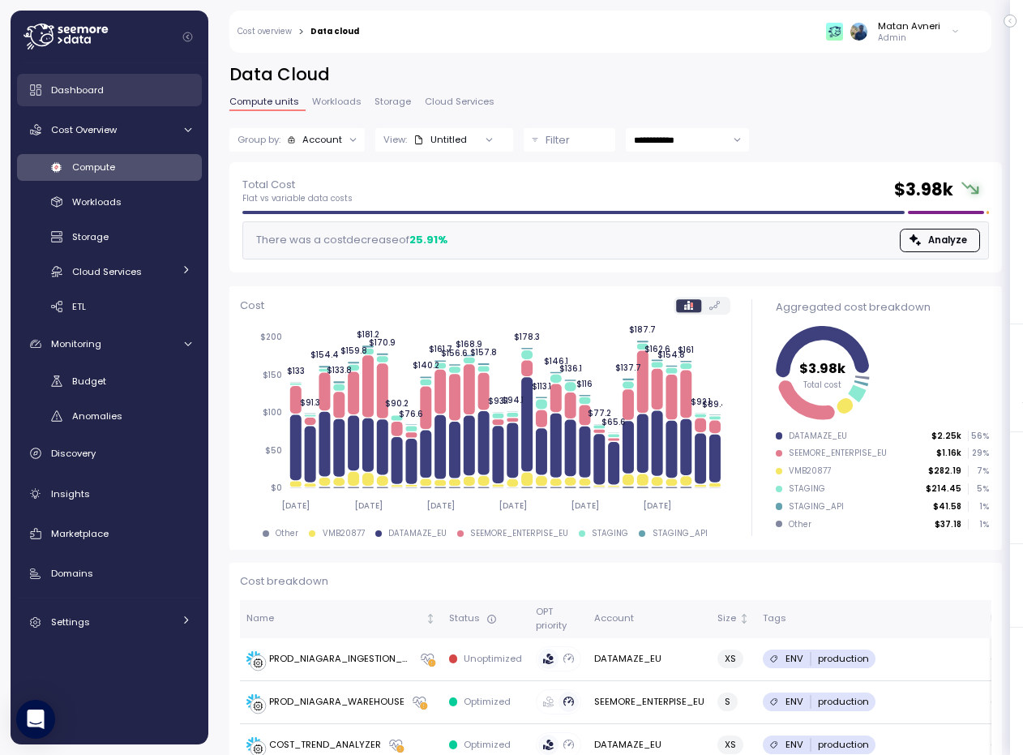
click at [124, 88] on div "Dashboard" at bounding box center [121, 90] width 140 height 16
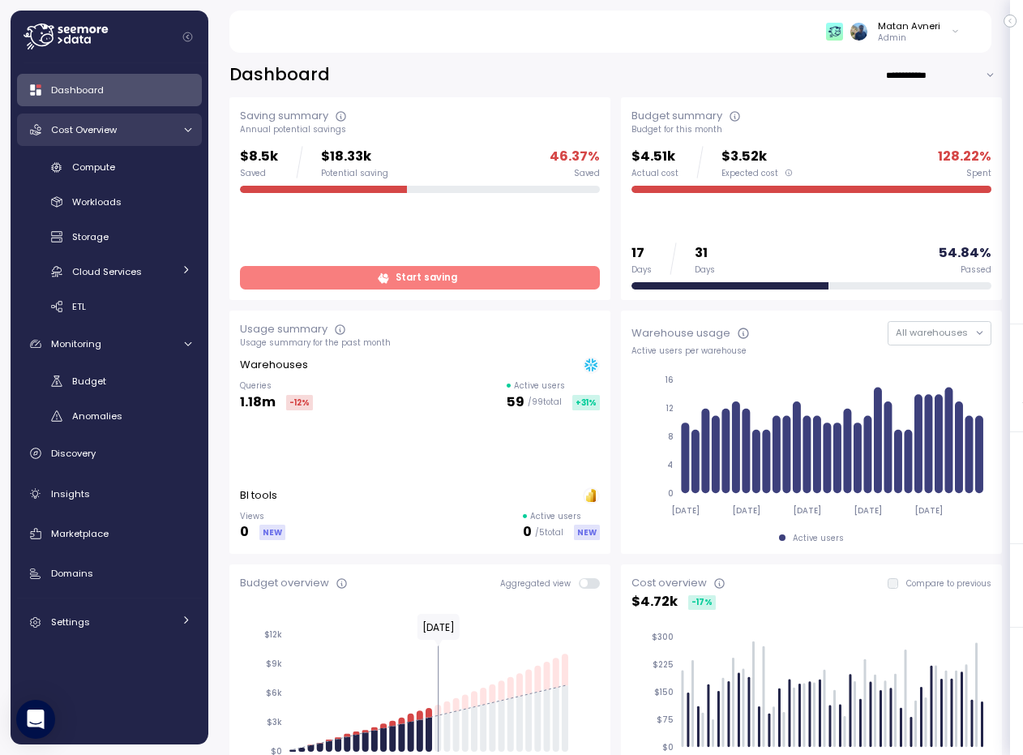
click at [82, 134] on span "Cost Overview" at bounding box center [84, 129] width 66 height 13
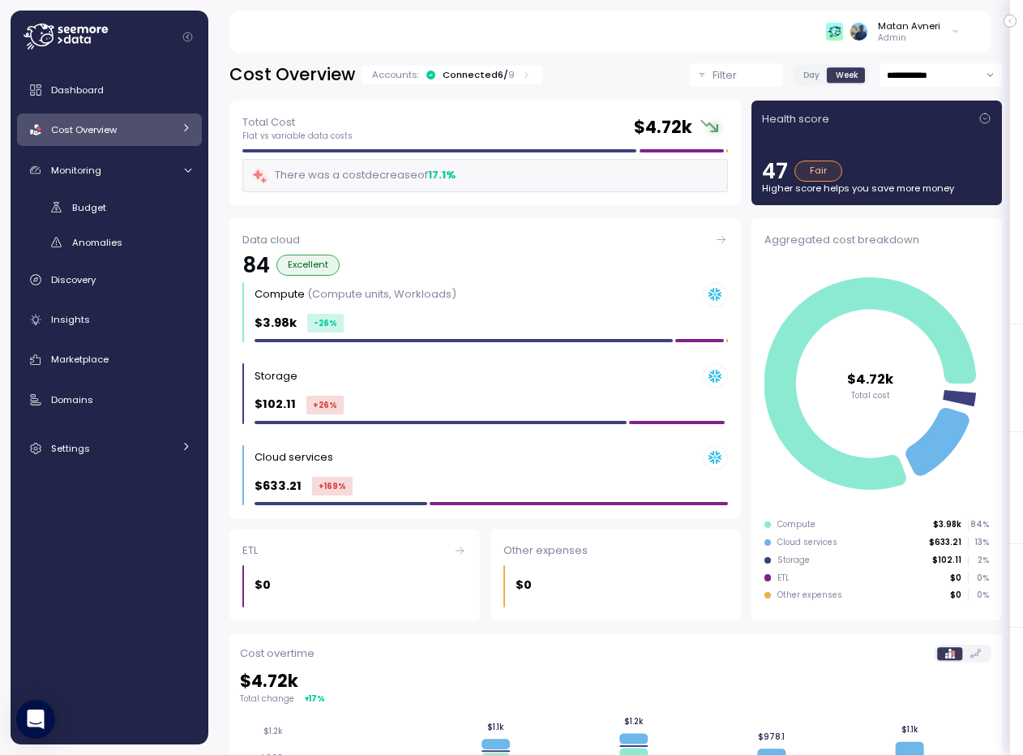
click at [191, 131] on icon at bounding box center [186, 127] width 11 height 11
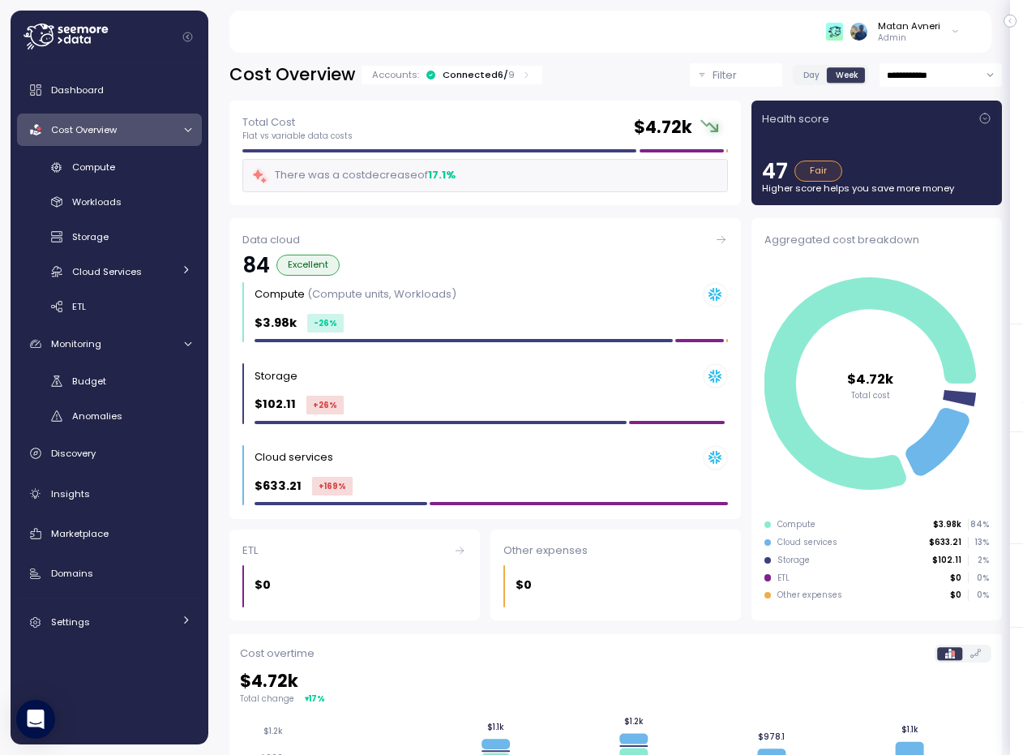
click at [803, 72] on span "Day" at bounding box center [811, 75] width 16 height 12
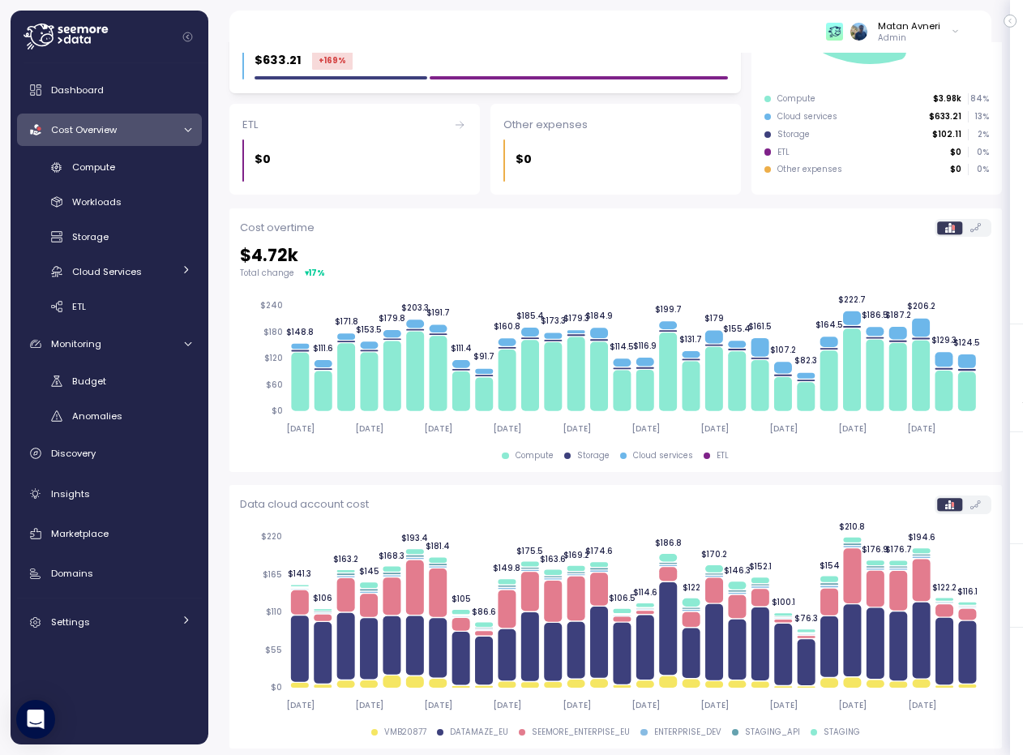
scroll to position [430, 0]
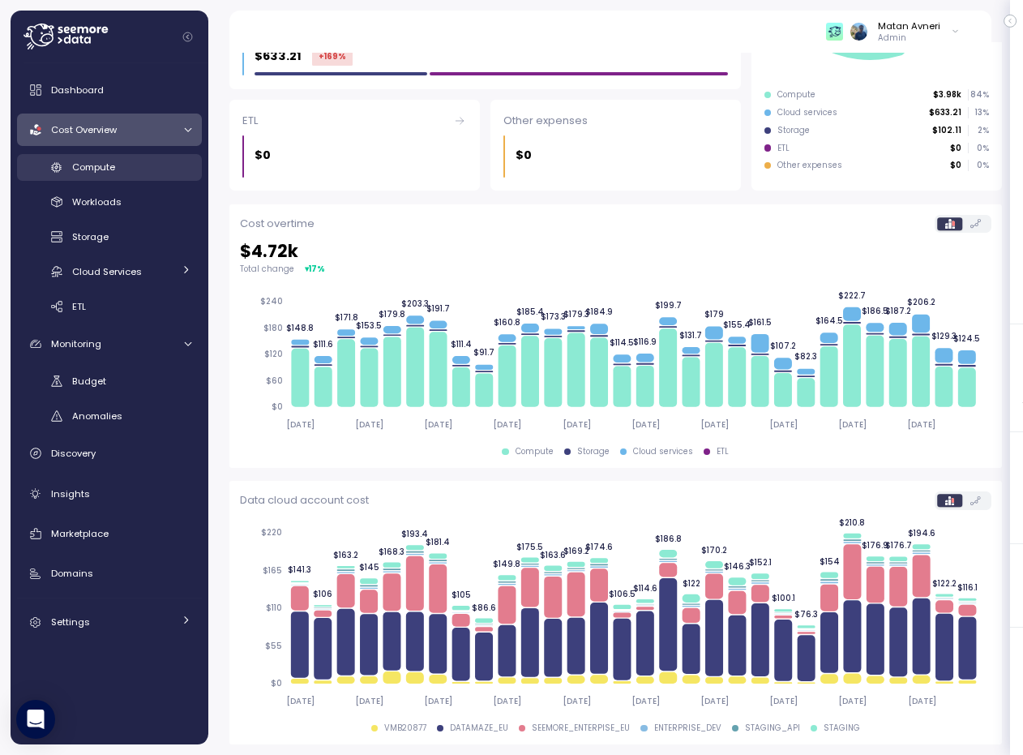
click at [136, 165] on div "Compute" at bounding box center [131, 167] width 119 height 16
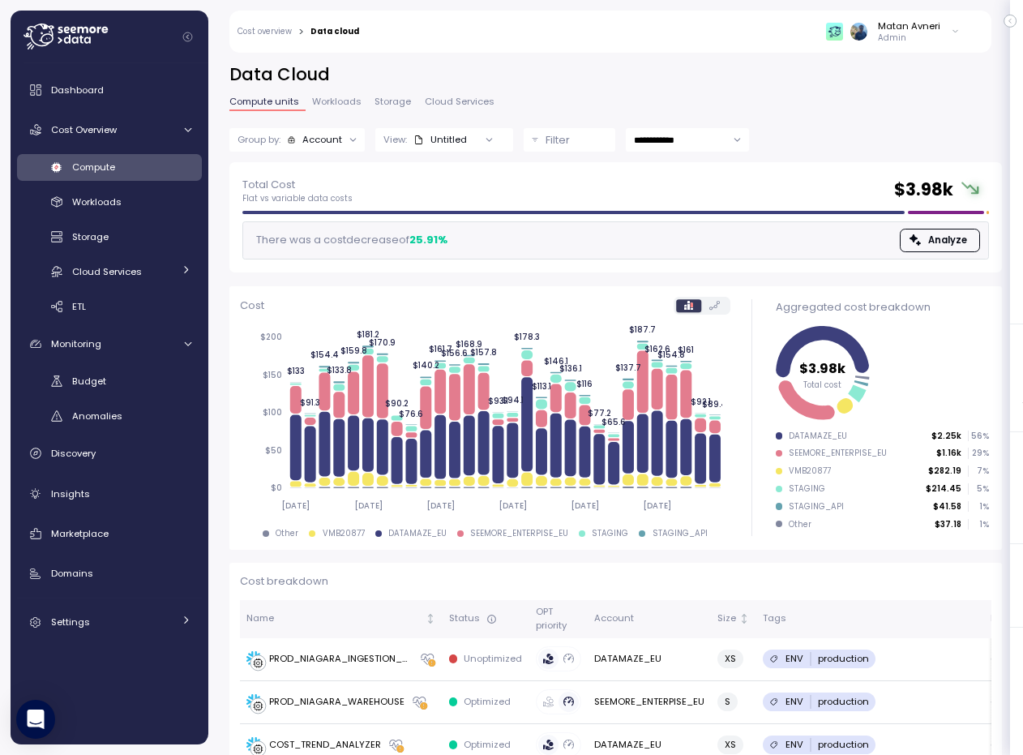
click at [317, 139] on div "Account" at bounding box center [322, 139] width 40 height 13
click at [326, 250] on div "Tags" at bounding box center [297, 257] width 97 height 19
click at [447, 164] on div "Total Cost Flat vs variable data costs $ 3.98k There was a cost decrease of 25.…" at bounding box center [615, 217] width 773 height 110
click at [325, 145] on div "Account" at bounding box center [322, 139] width 40 height 13
click at [337, 97] on span "Workloads" at bounding box center [336, 101] width 49 height 9
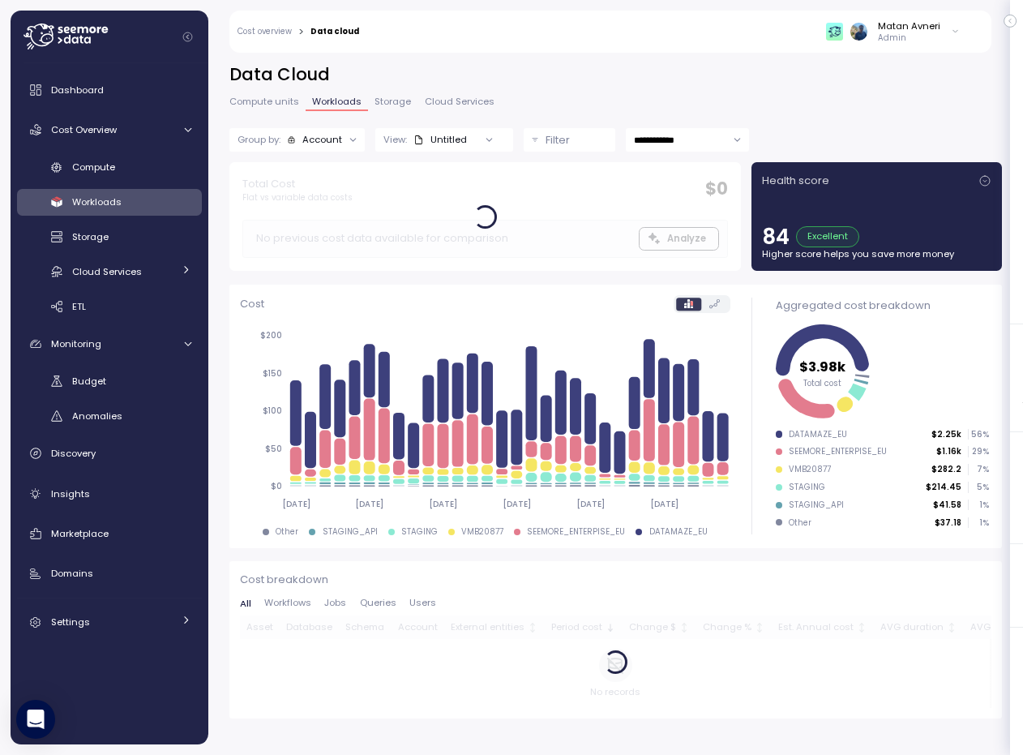
click at [727, 109] on div "**********" at bounding box center [615, 124] width 773 height 55
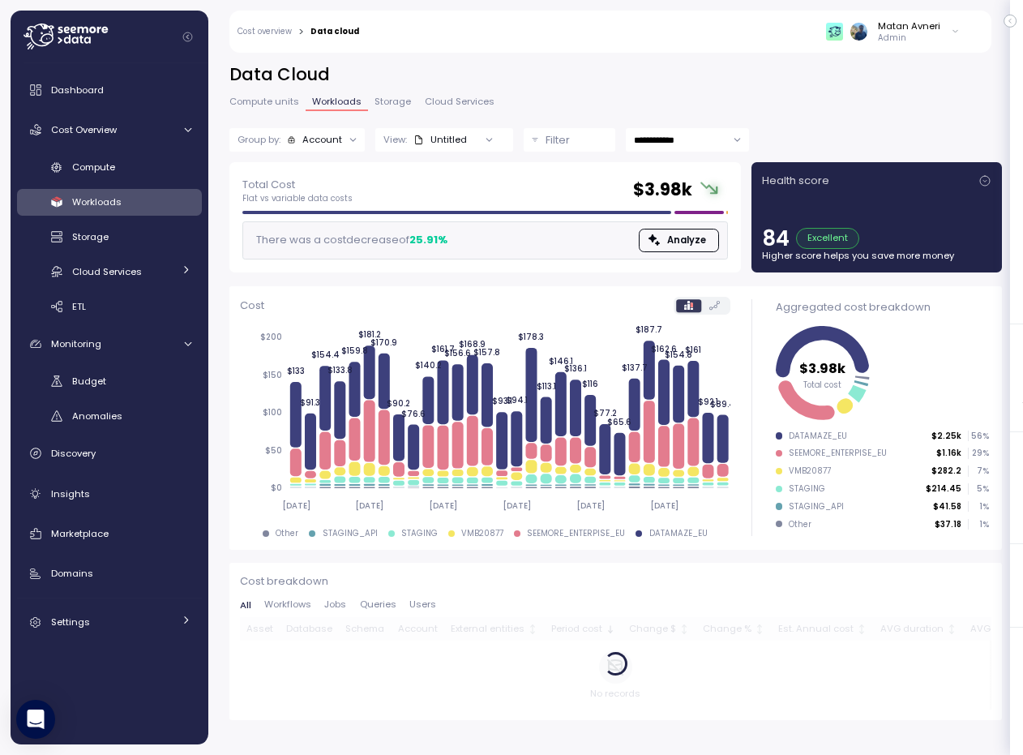
click at [327, 144] on div "Account" at bounding box center [322, 139] width 40 height 13
click at [315, 202] on div "Tags" at bounding box center [298, 202] width 74 height 19
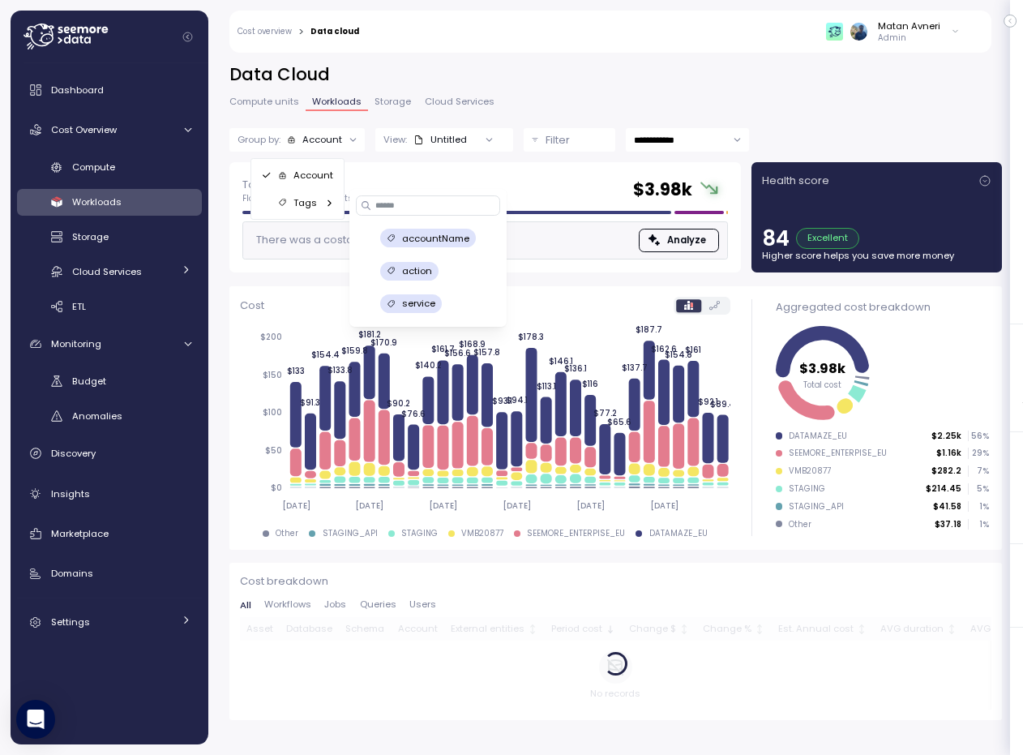
click at [429, 238] on p "accountName" at bounding box center [435, 238] width 67 height 13
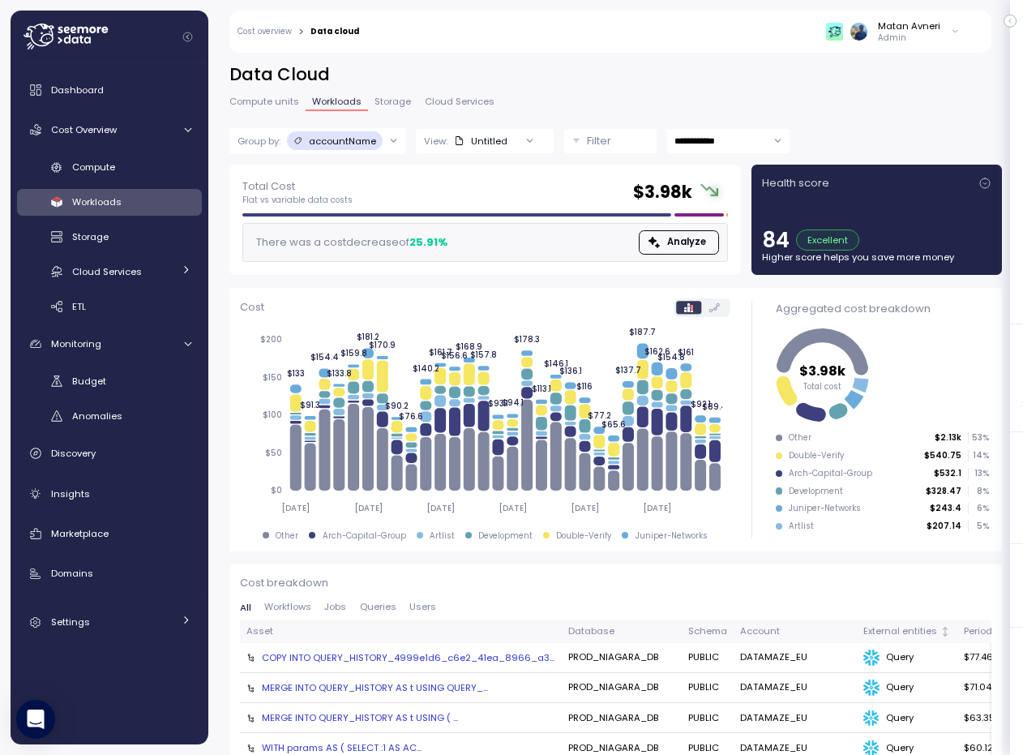
click at [789, 456] on div "Double-Verify" at bounding box center [816, 455] width 55 height 11
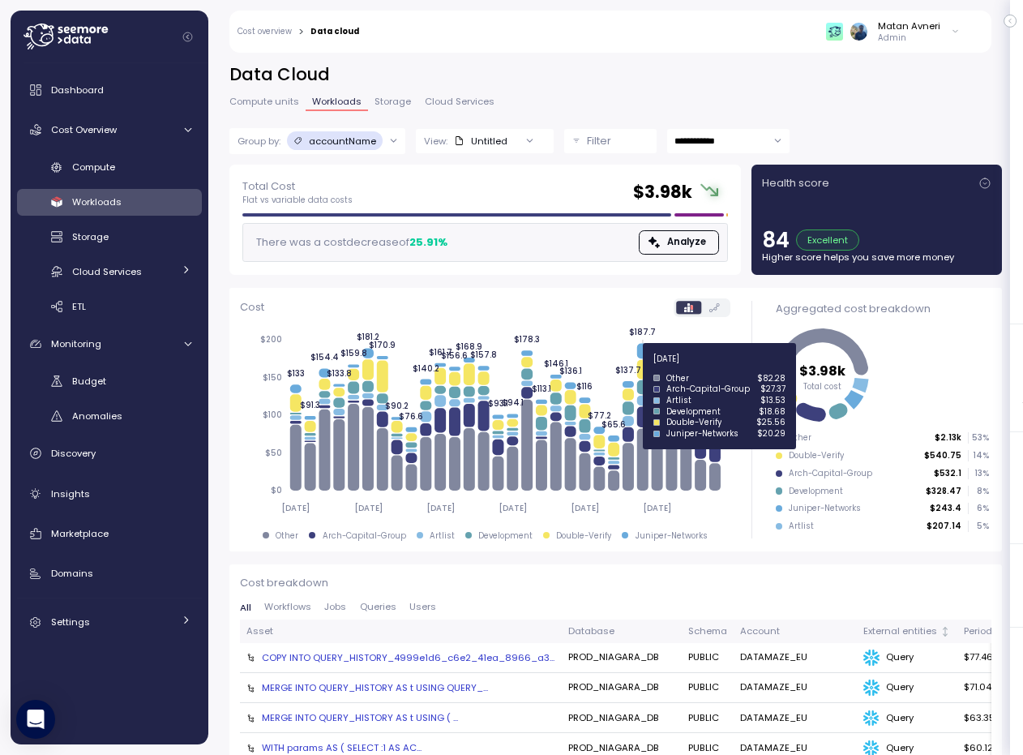
click at [644, 368] on icon at bounding box center [642, 369] width 11 height 19
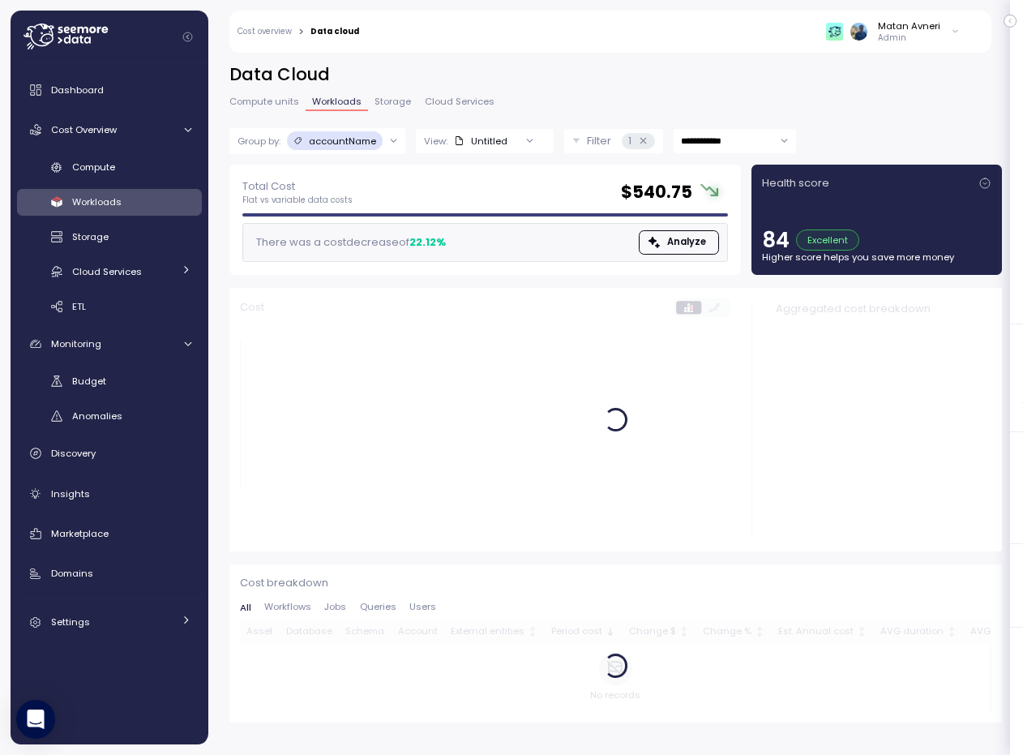
click at [594, 139] on p "Filter" at bounding box center [599, 141] width 24 height 16
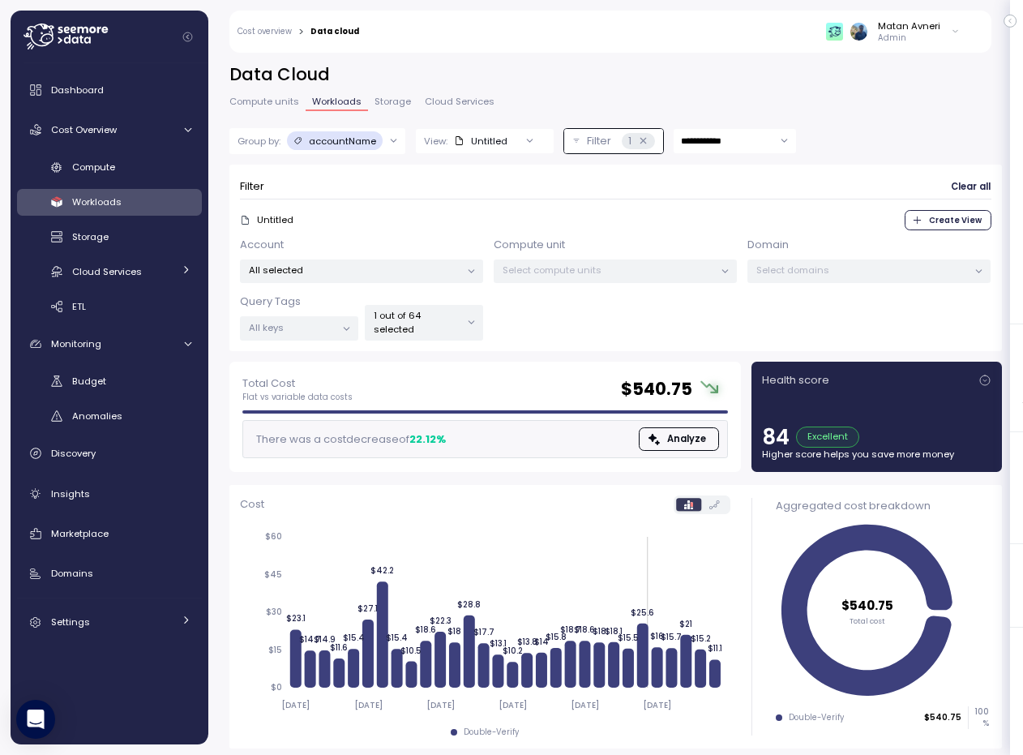
click at [594, 139] on p "Filter" at bounding box center [599, 141] width 24 height 16
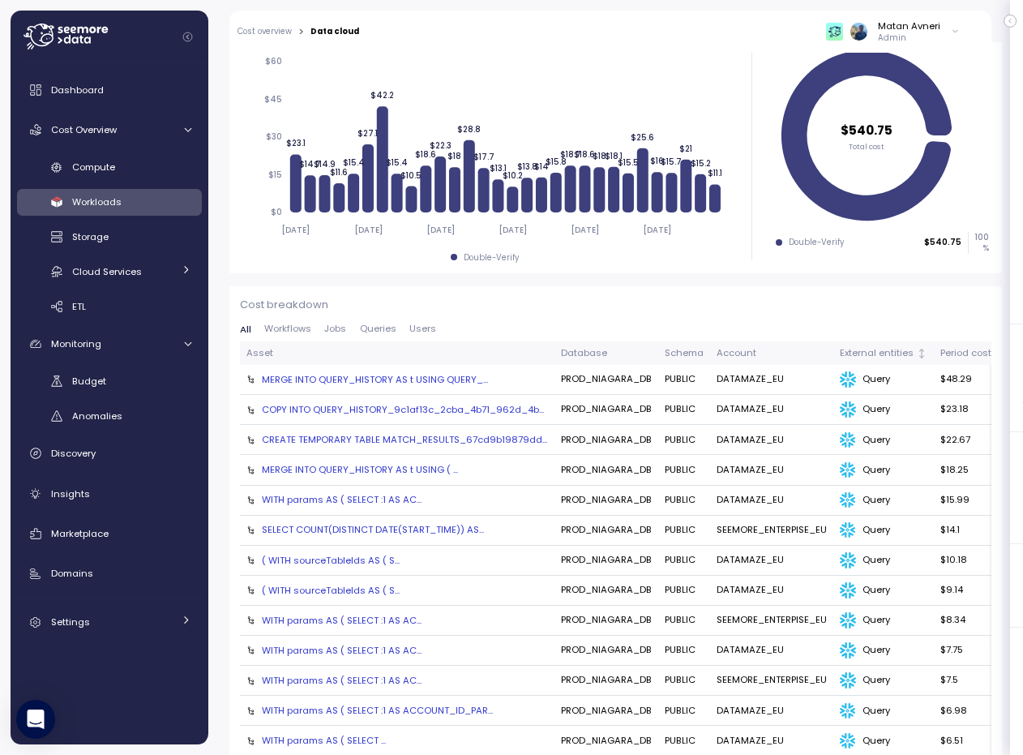
click at [288, 377] on div "MERGE INTO QUERY_HISTORY AS t USING QUERY_..." at bounding box center [375, 379] width 226 height 13
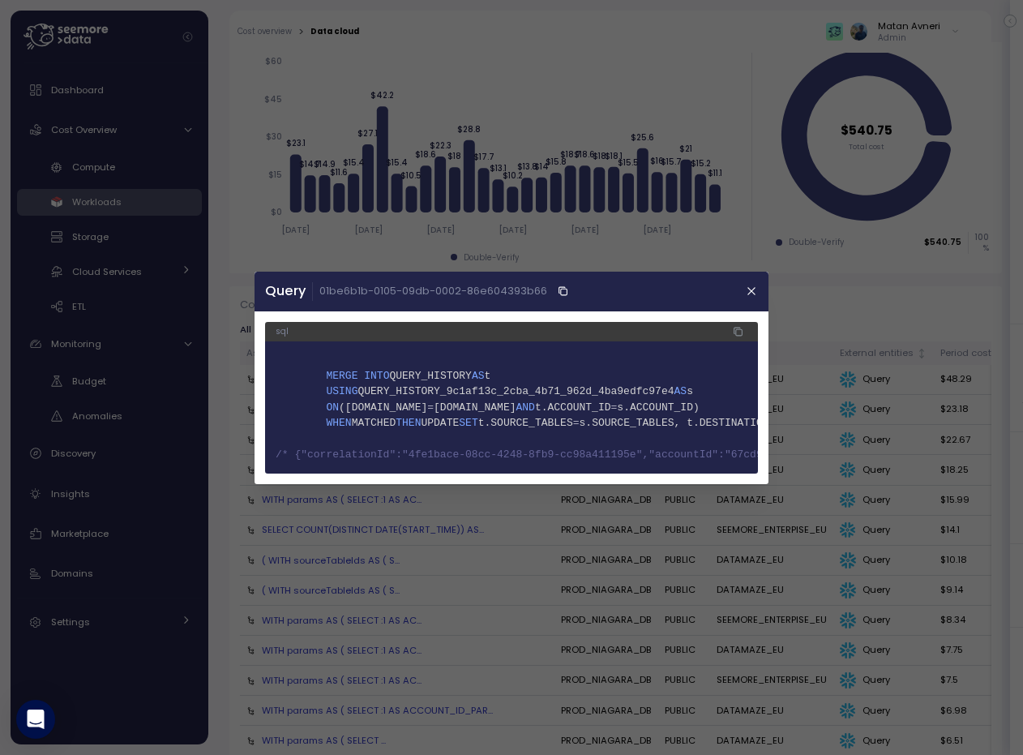
click at [777, 569] on div at bounding box center [511, 377] width 1023 height 755
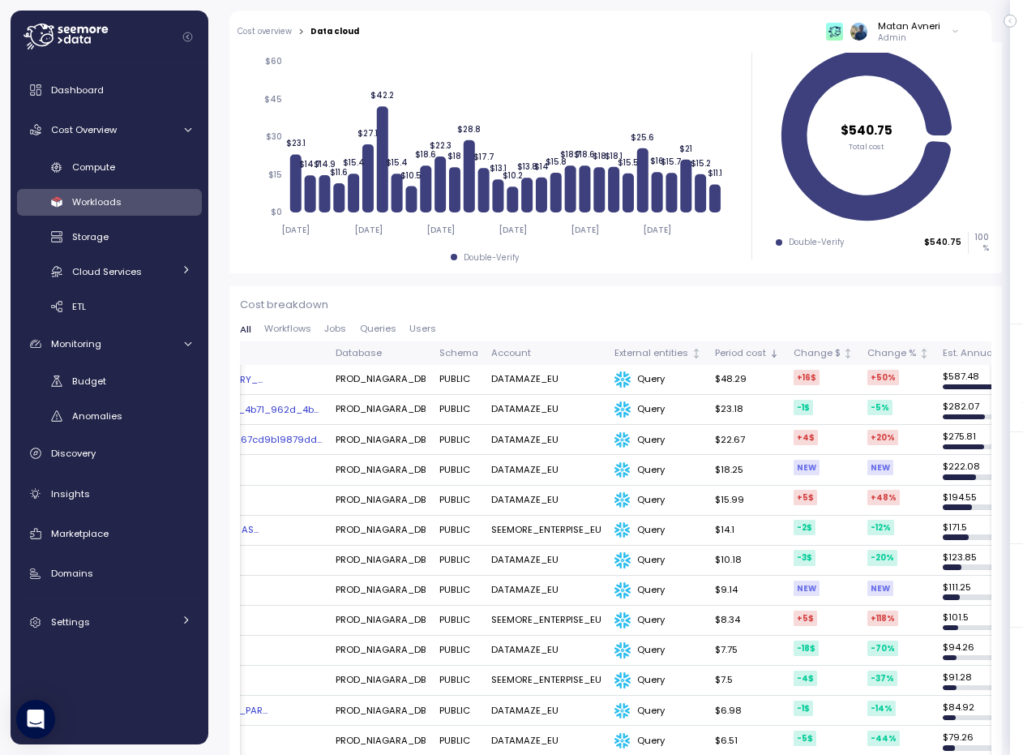
scroll to position [0, 409]
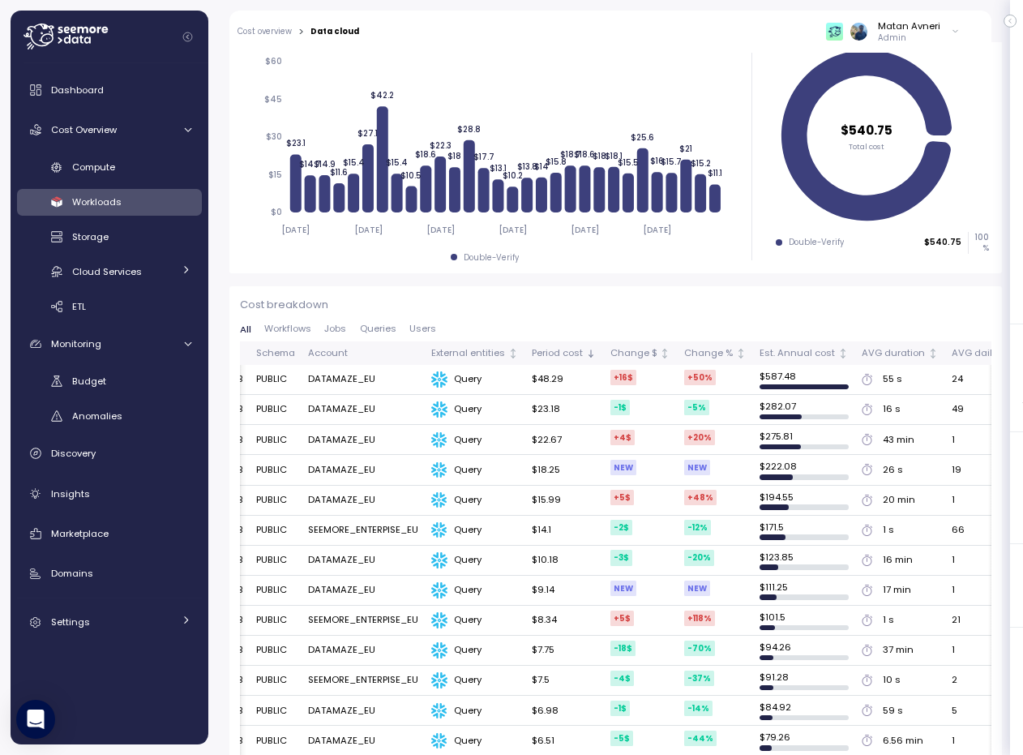
click at [457, 383] on div "Query" at bounding box center [475, 379] width 88 height 16
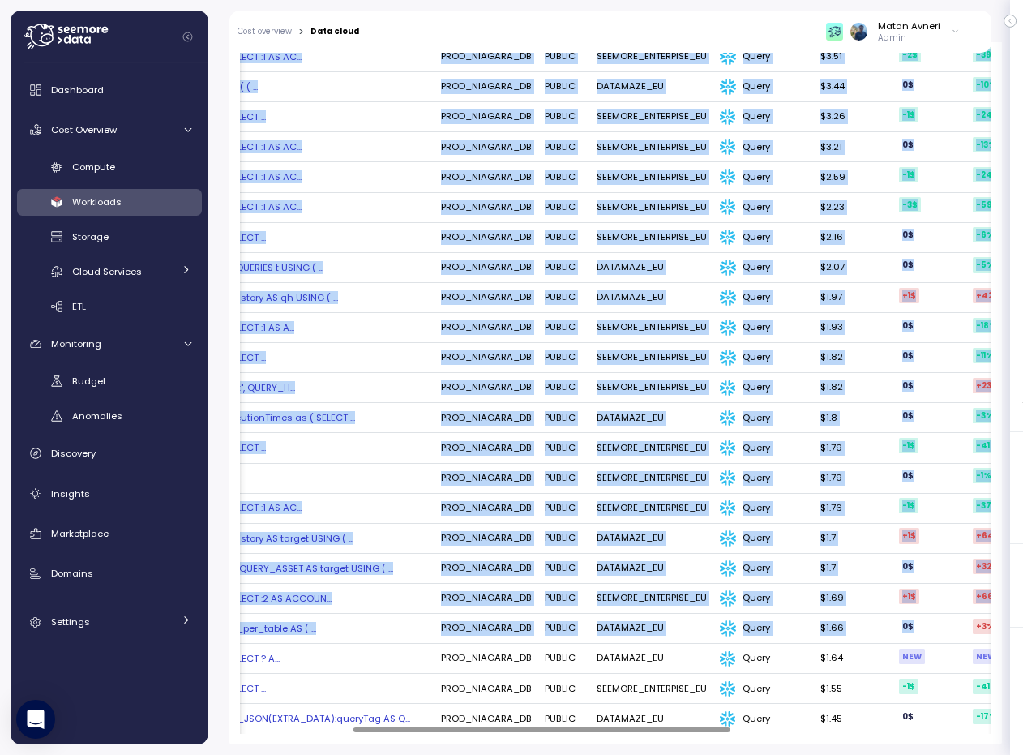
scroll to position [0, 0]
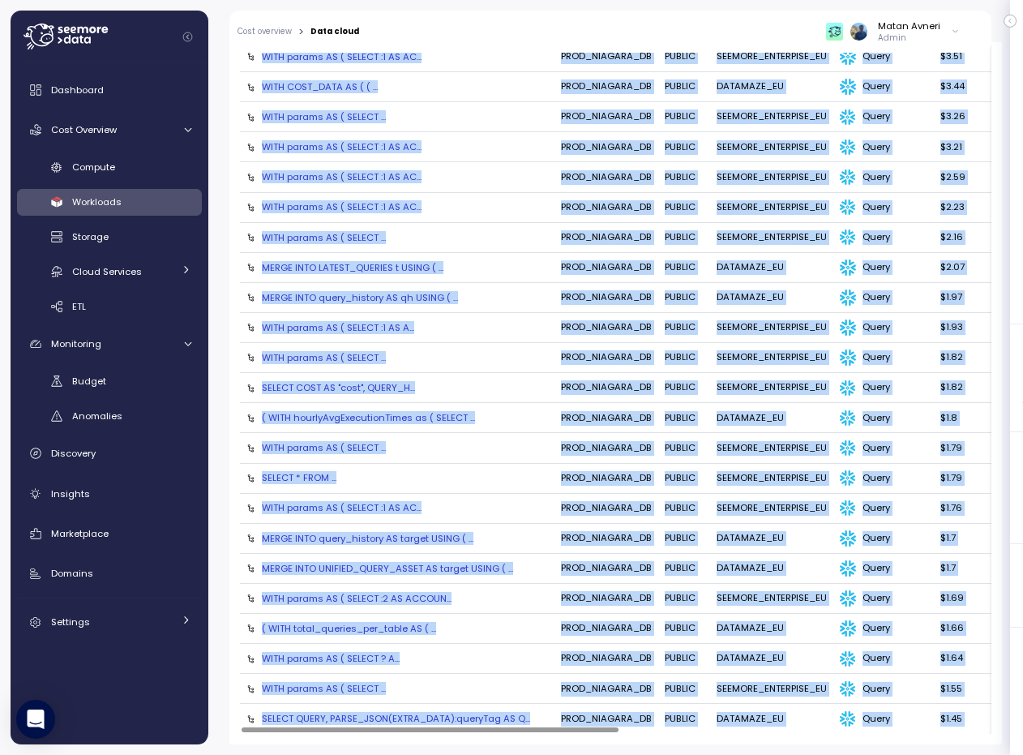
drag, startPoint x: 457, startPoint y: 383, endPoint x: 751, endPoint y: 729, distance: 453.8
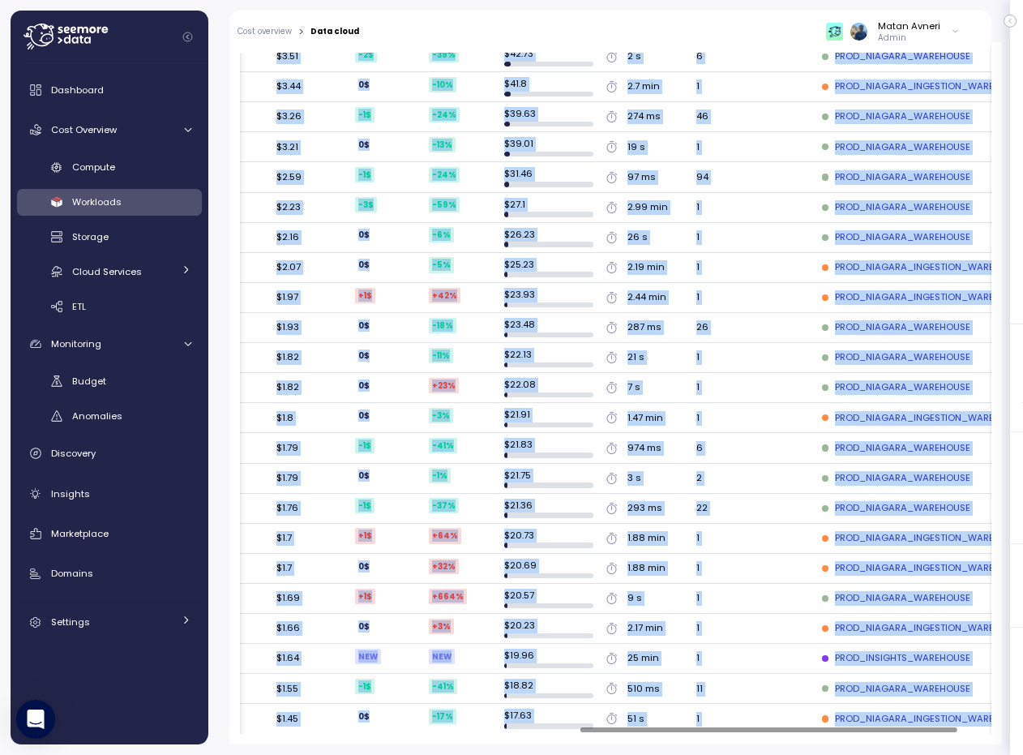
scroll to position [0, 706]
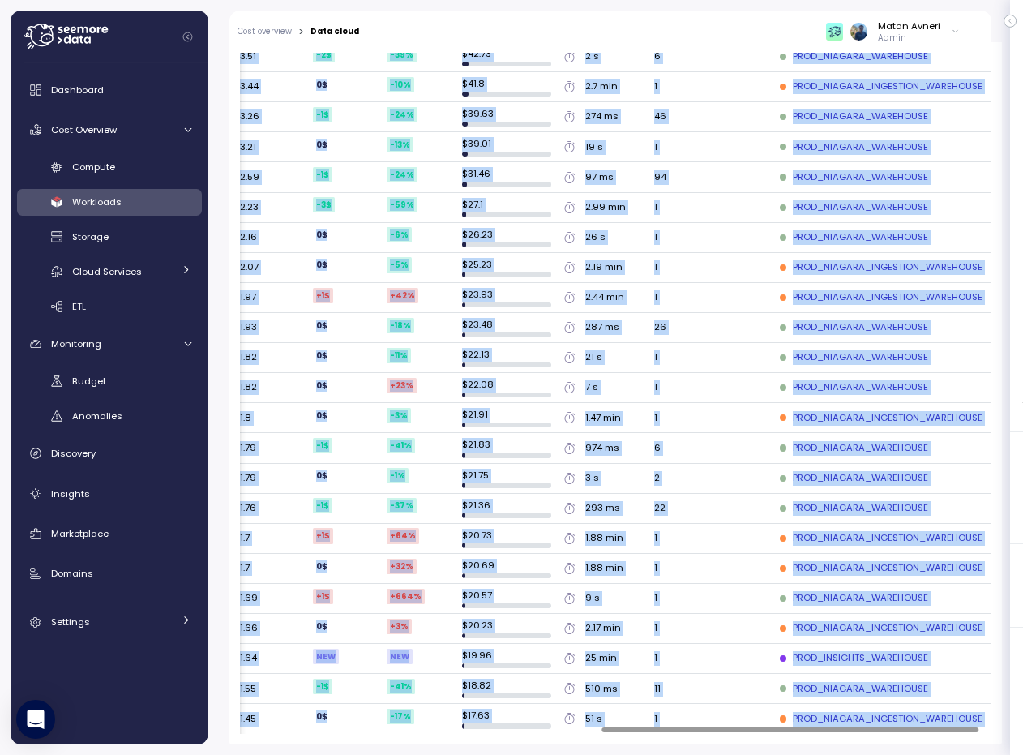
click at [679, 691] on td "11" at bounding box center [711, 689] width 126 height 30
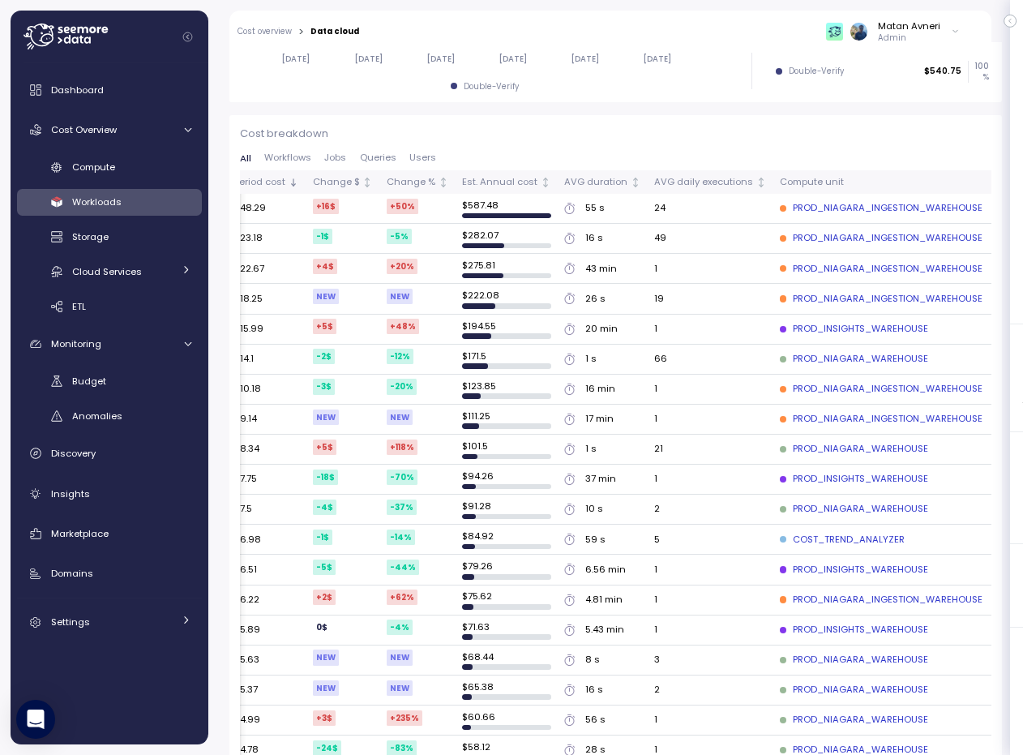
scroll to position [393, 0]
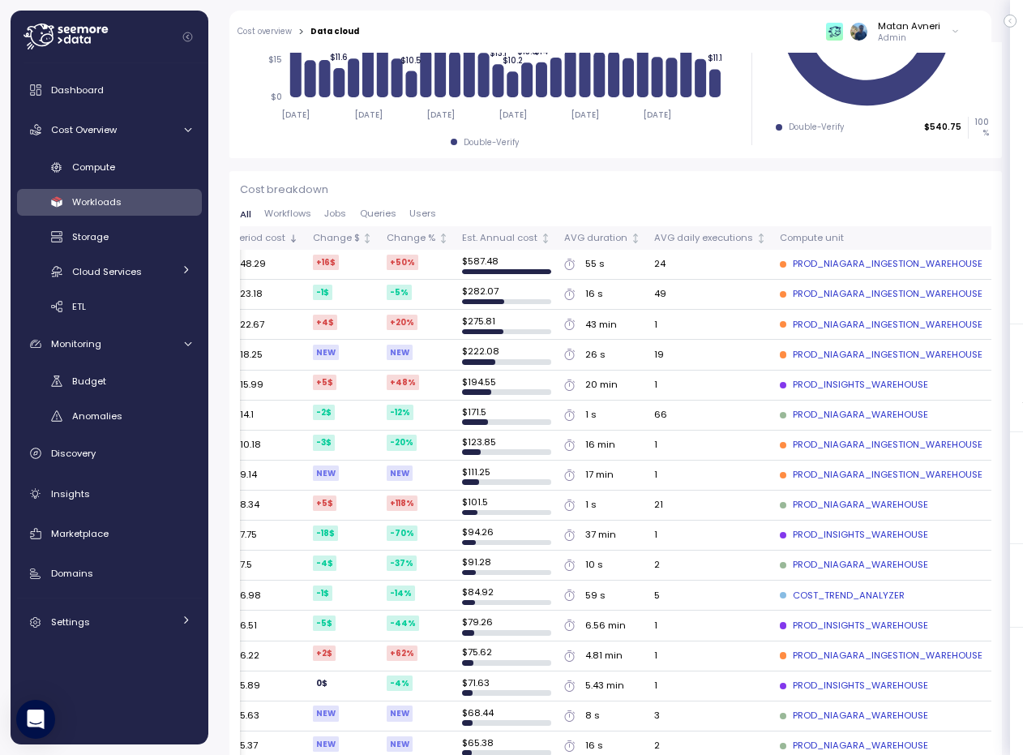
click at [793, 257] on div "PROD_NIAGARA_INGESTION_WAREHOUSE" at bounding box center [881, 264] width 203 height 15
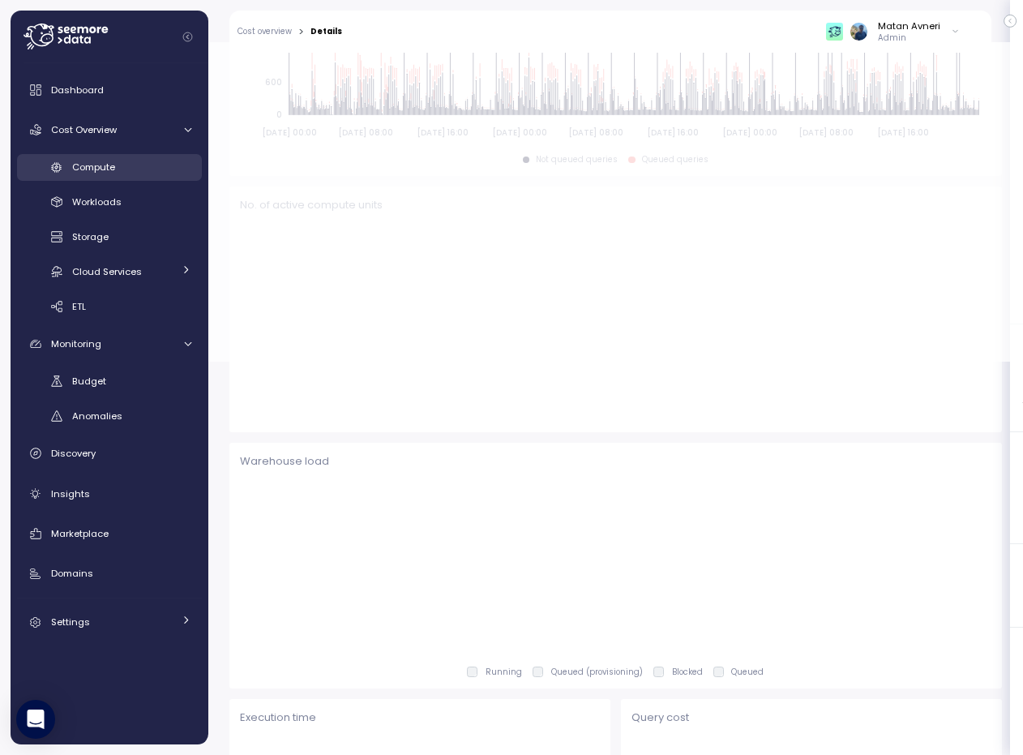
click at [93, 168] on span "Compute" at bounding box center [93, 167] width 43 height 13
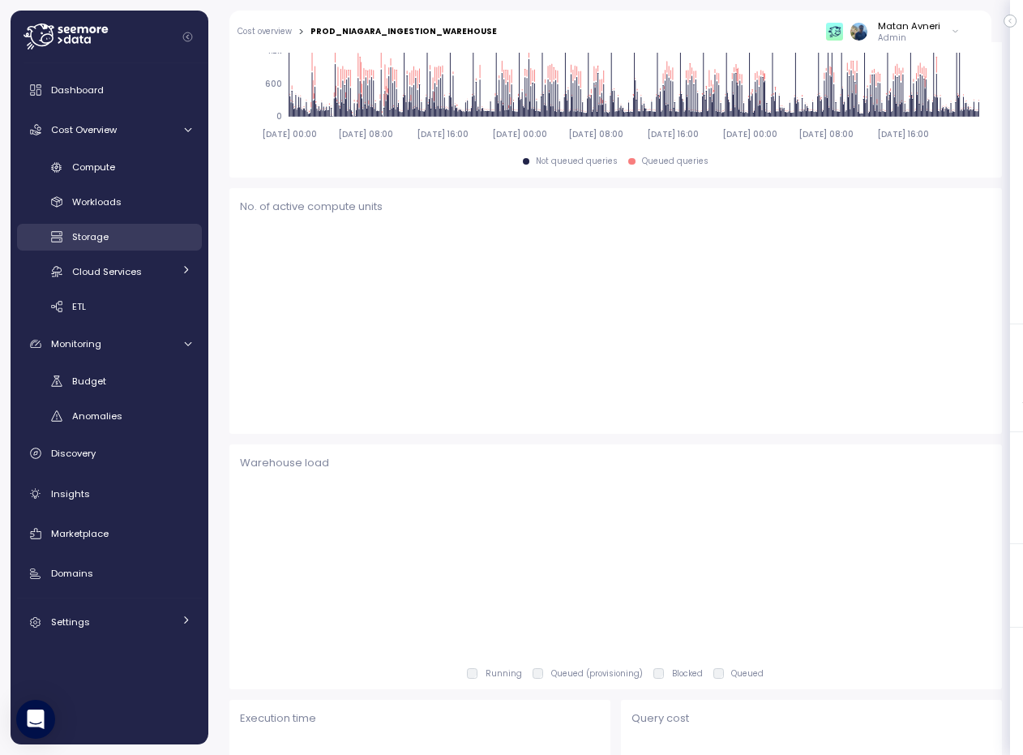
scroll to position [395, 0]
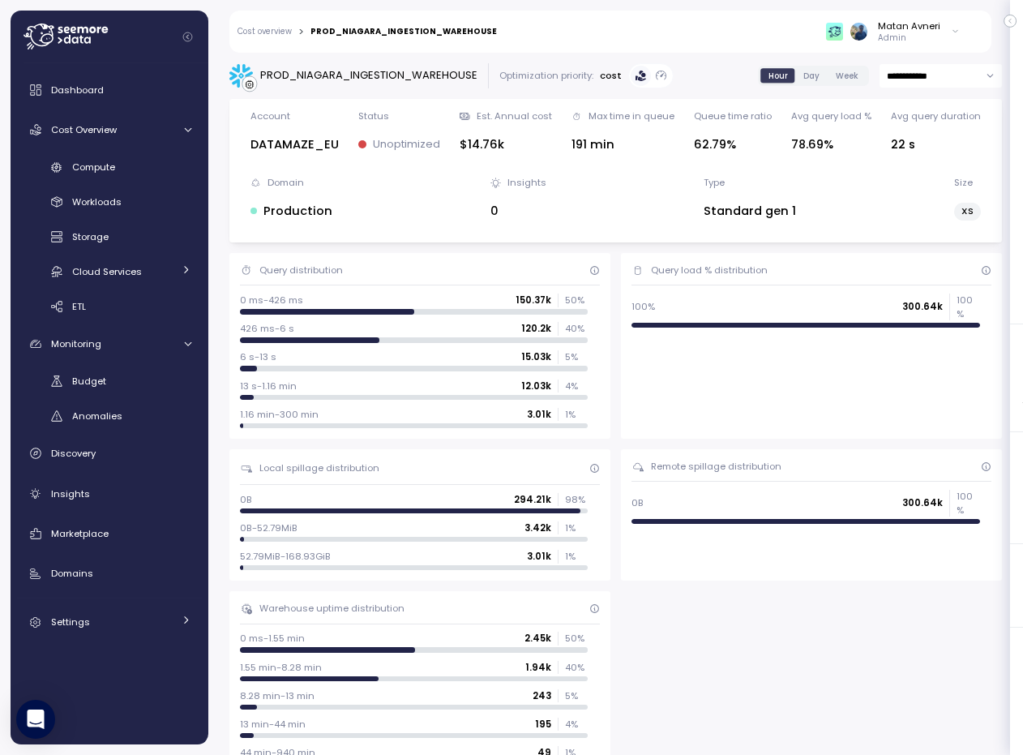
click at [803, 78] on span "Day" at bounding box center [811, 76] width 16 height 12
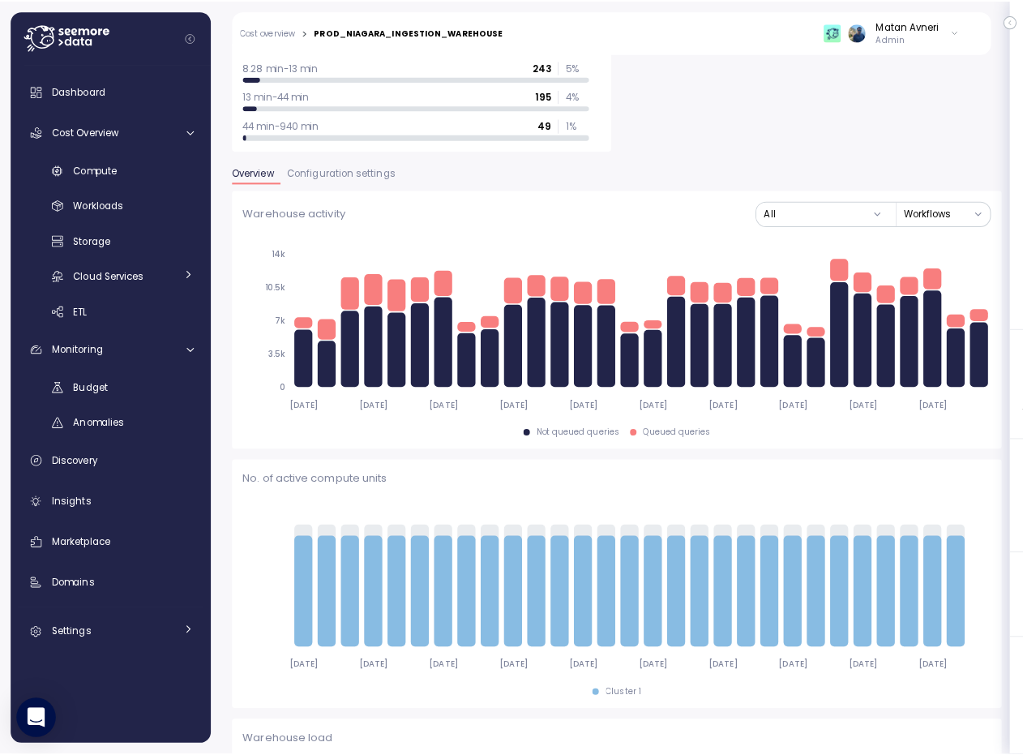
scroll to position [585, 0]
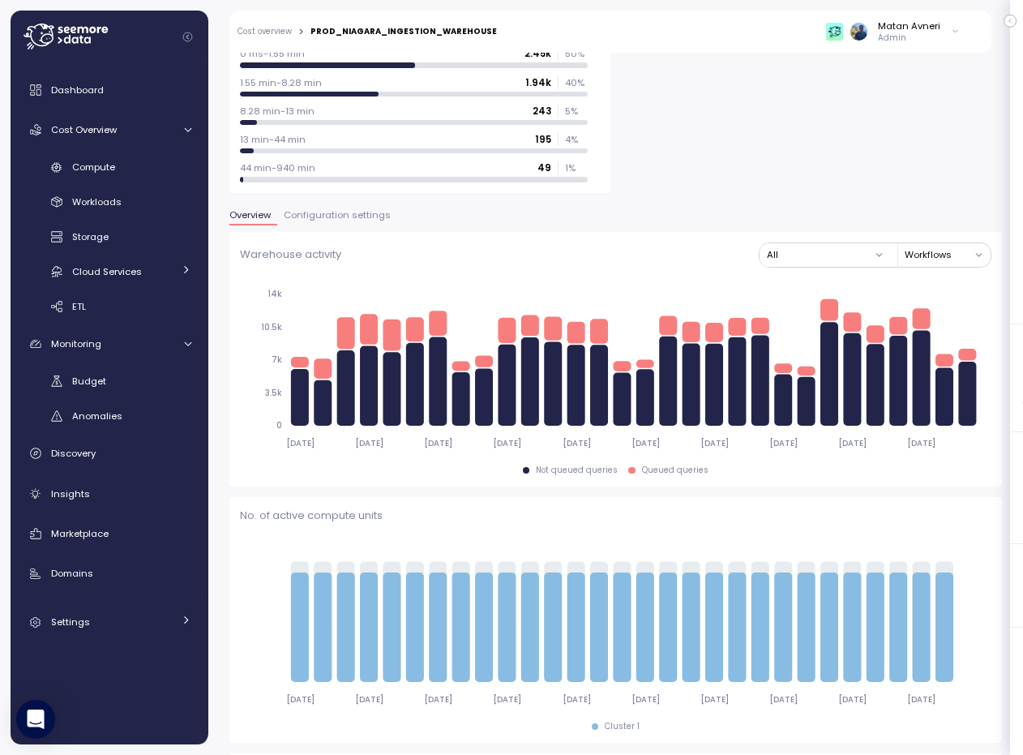
click at [350, 215] on span "Configuration settings" at bounding box center [337, 215] width 107 height 9
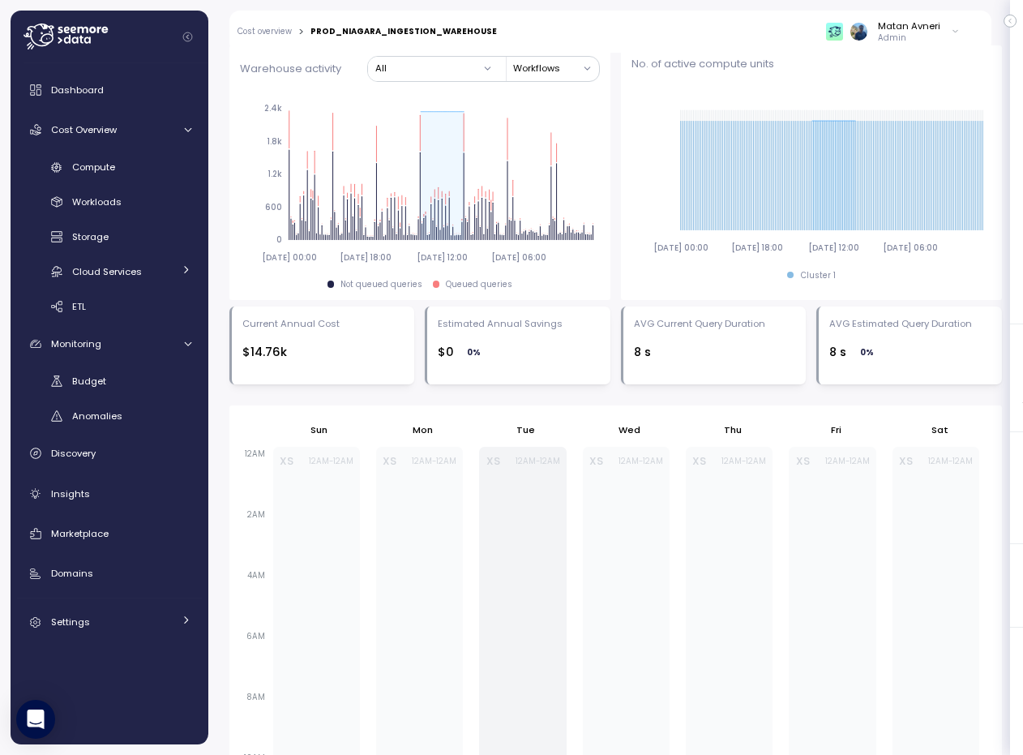
scroll to position [1087, 0]
